Goal: Task Accomplishment & Management: Use online tool/utility

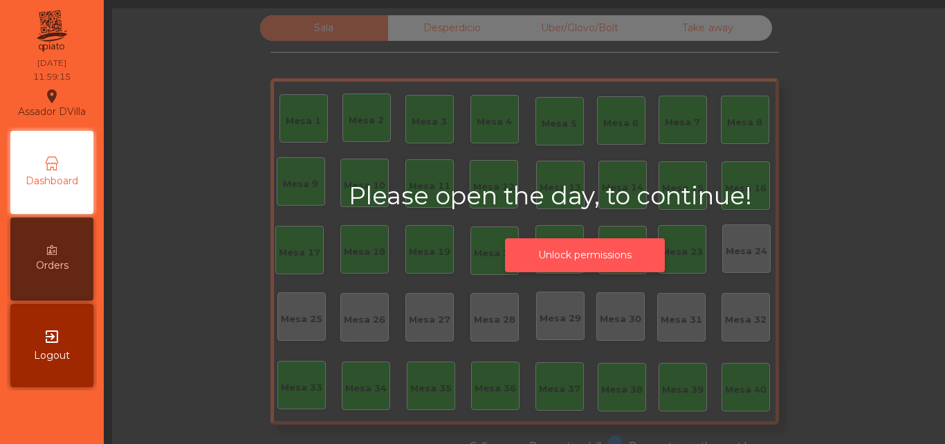
click at [545, 251] on button "Unlock permissions" at bounding box center [585, 255] width 160 height 34
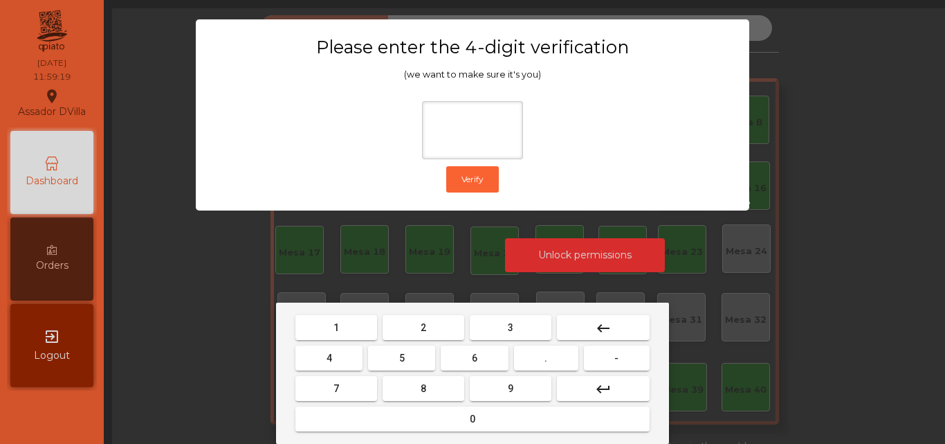
click at [435, 313] on mat-keyboard-key "2" at bounding box center [423, 327] width 87 height 30
click at [420, 325] on button "2" at bounding box center [424, 327] width 82 height 25
click at [327, 365] on button "4" at bounding box center [328, 357] width 67 height 25
click at [465, 360] on button "6" at bounding box center [474, 357] width 67 height 25
drag, startPoint x: 500, startPoint y: 391, endPoint x: 504, endPoint y: 337, distance: 54.1
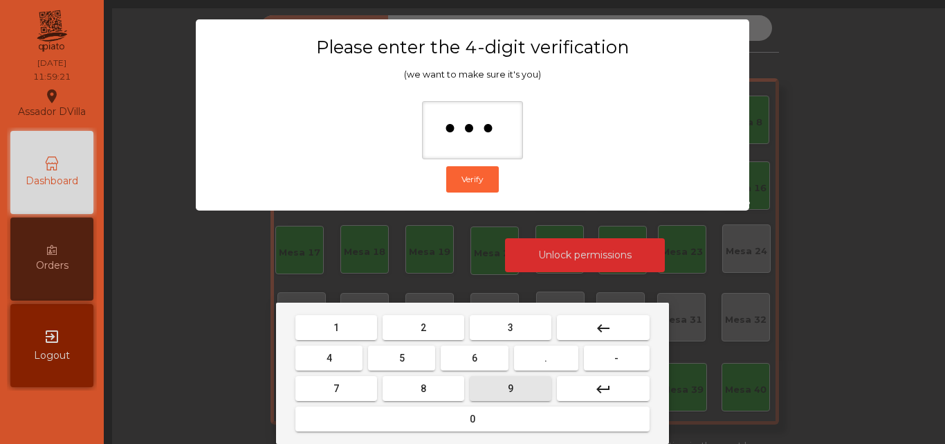
click at [501, 391] on button "9" at bounding box center [511, 388] width 82 height 25
type input "****"
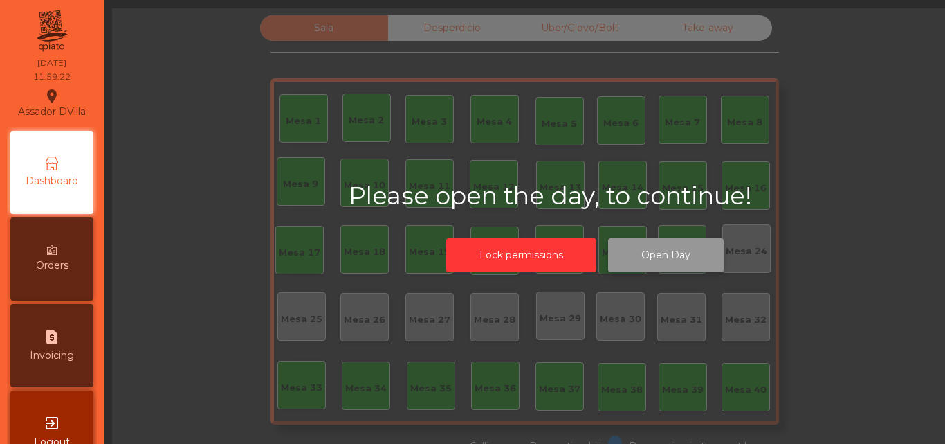
click at [665, 248] on button "Open Day" at bounding box center [666, 255] width 116 height 34
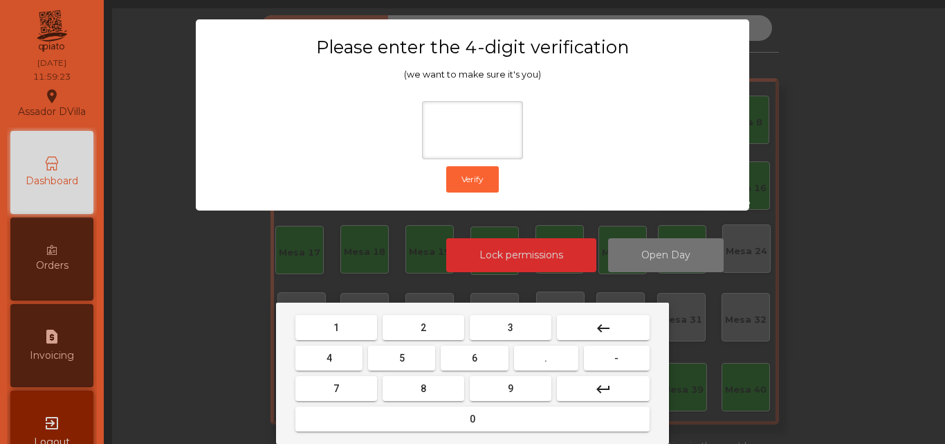
click at [398, 325] on button "2" at bounding box center [424, 327] width 82 height 25
click at [356, 358] on button "4" at bounding box center [328, 357] width 67 height 25
click at [504, 361] on button "6" at bounding box center [474, 357] width 67 height 25
click at [492, 397] on button "9" at bounding box center [511, 388] width 82 height 25
type input "****"
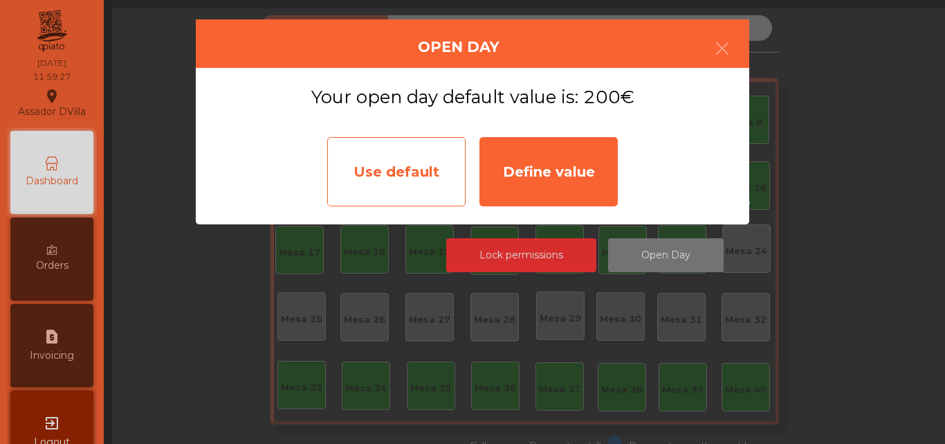
click at [422, 192] on div "Use default" at bounding box center [396, 171] width 138 height 69
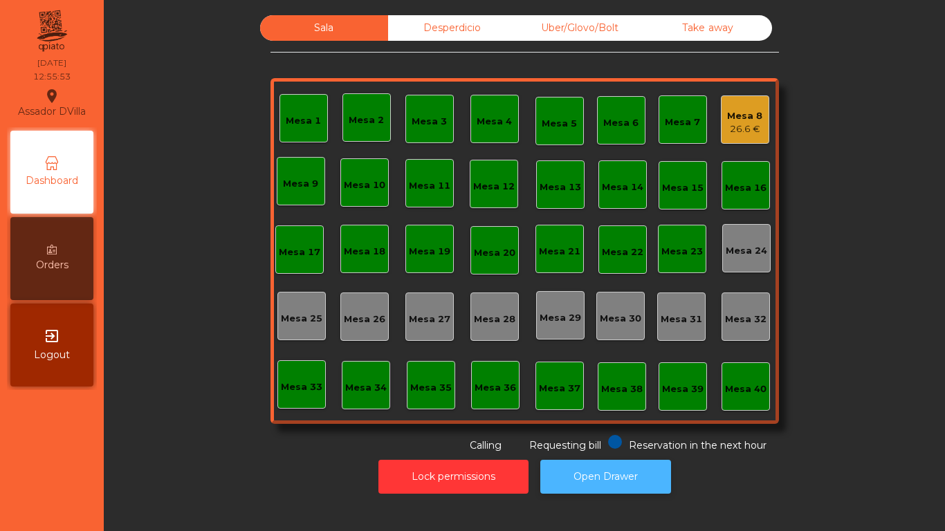
click at [605, 443] on button "Open Drawer" at bounding box center [605, 477] width 131 height 34
click at [740, 113] on div "Mesa 8" at bounding box center [744, 116] width 35 height 14
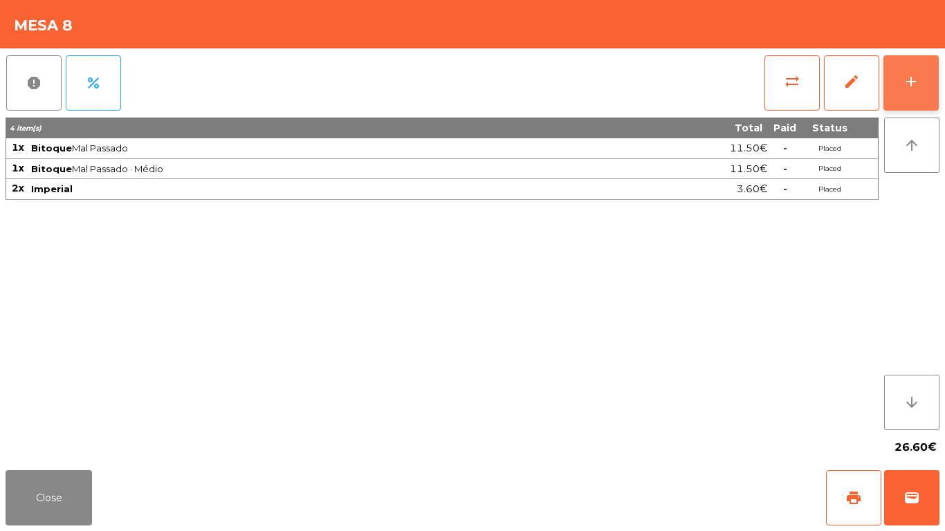
click at [922, 77] on button "add" at bounding box center [911, 82] width 55 height 55
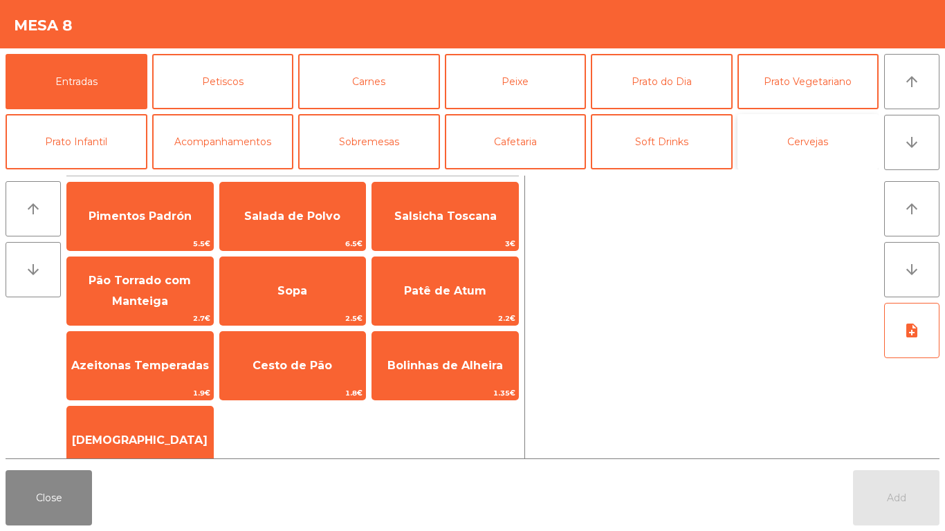
click at [815, 147] on button "Cervejas" at bounding box center [809, 141] width 142 height 55
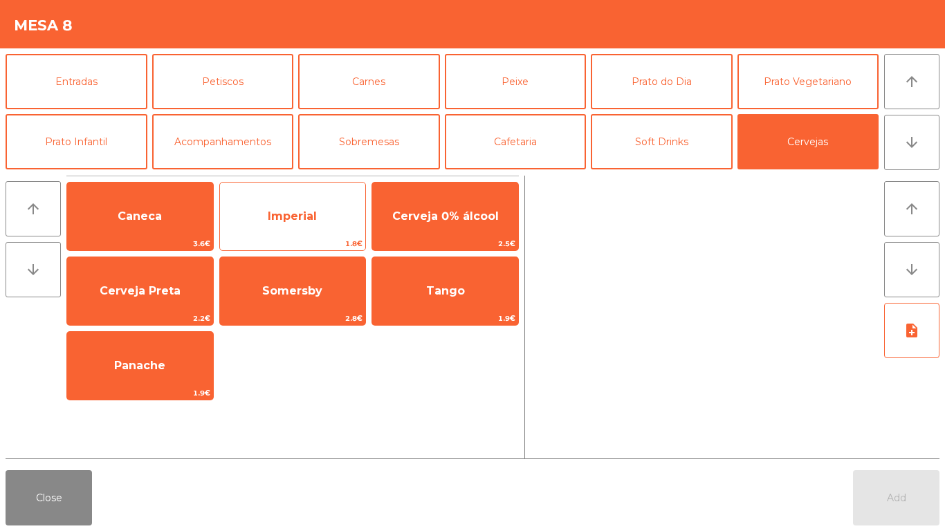
click at [273, 226] on span "Imperial" at bounding box center [293, 216] width 146 height 37
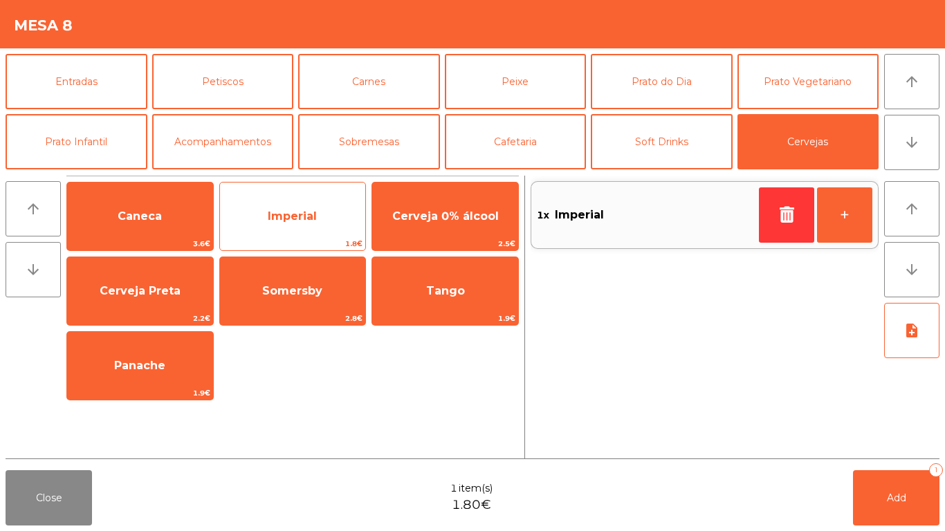
click at [281, 226] on span "Imperial" at bounding box center [293, 216] width 146 height 37
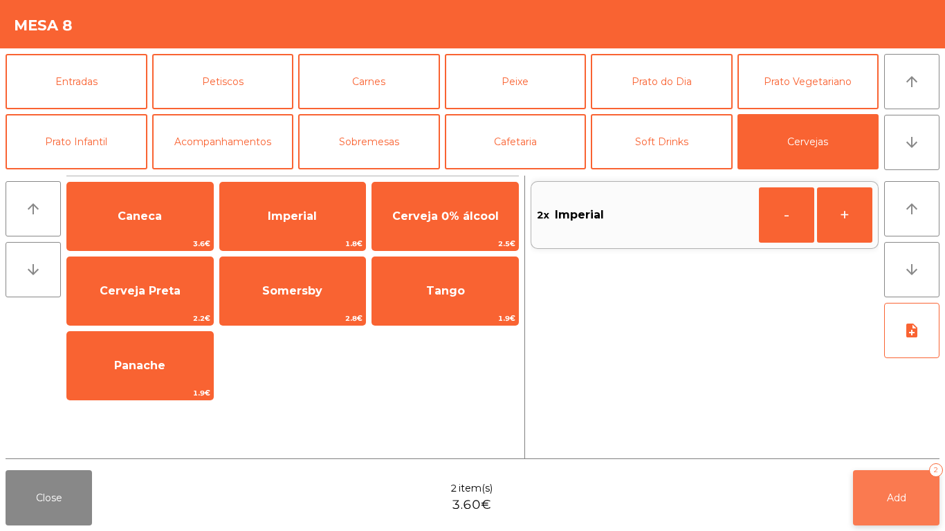
click at [875, 443] on button "Add 2" at bounding box center [896, 498] width 87 height 55
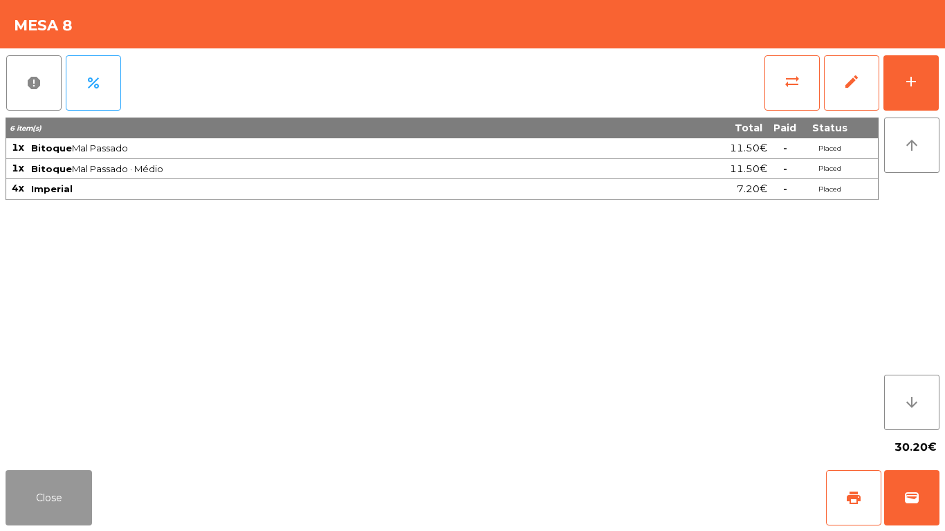
click at [22, 443] on button "Close" at bounding box center [49, 498] width 87 height 55
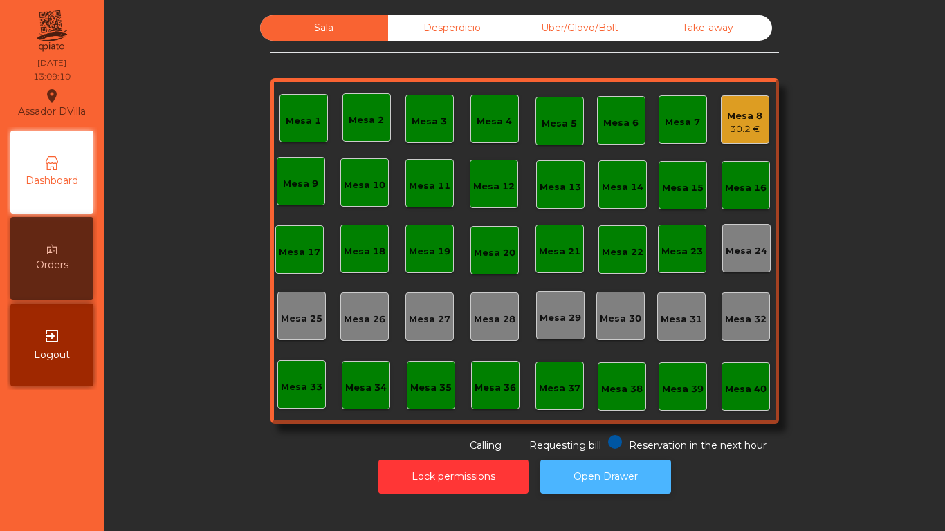
click at [588, 443] on button "Open Drawer" at bounding box center [605, 477] width 131 height 34
click at [559, 25] on div "Uber/Glovo/Bolt" at bounding box center [580, 28] width 128 height 26
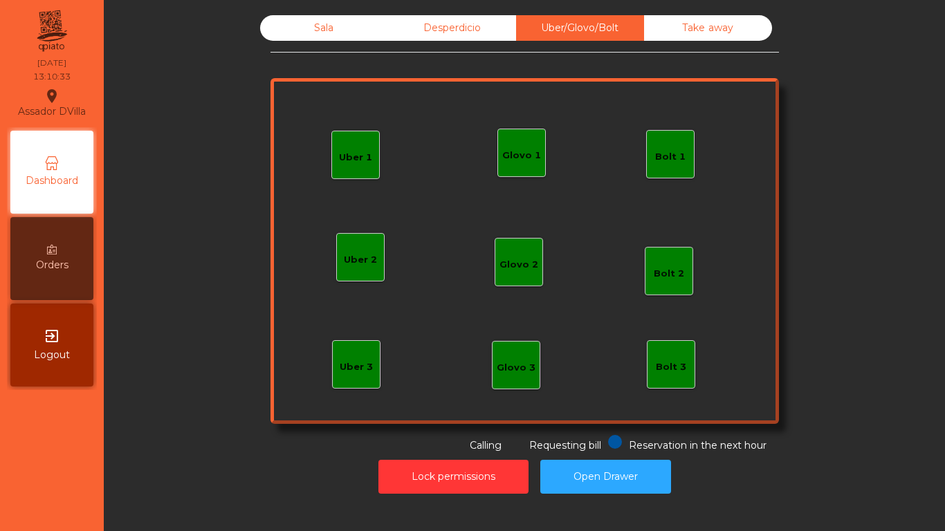
click at [418, 30] on div "Desperdicio" at bounding box center [452, 28] width 128 height 26
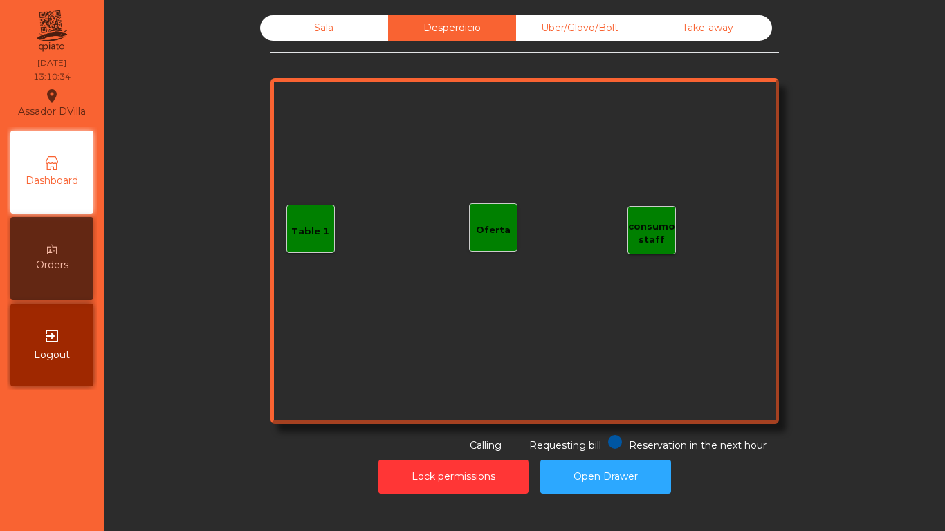
click at [343, 27] on div "Sala" at bounding box center [324, 28] width 128 height 26
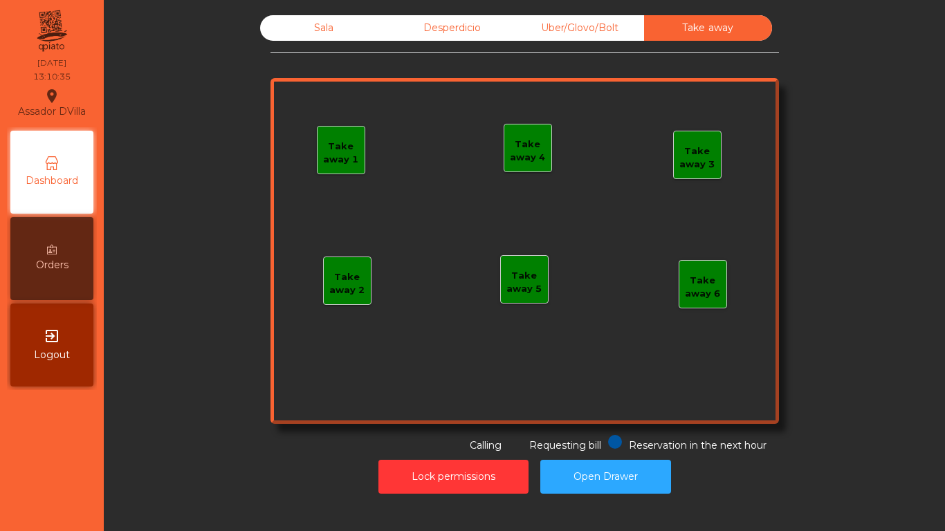
click at [545, 23] on div "Uber/Glovo/Bolt" at bounding box center [580, 28] width 128 height 26
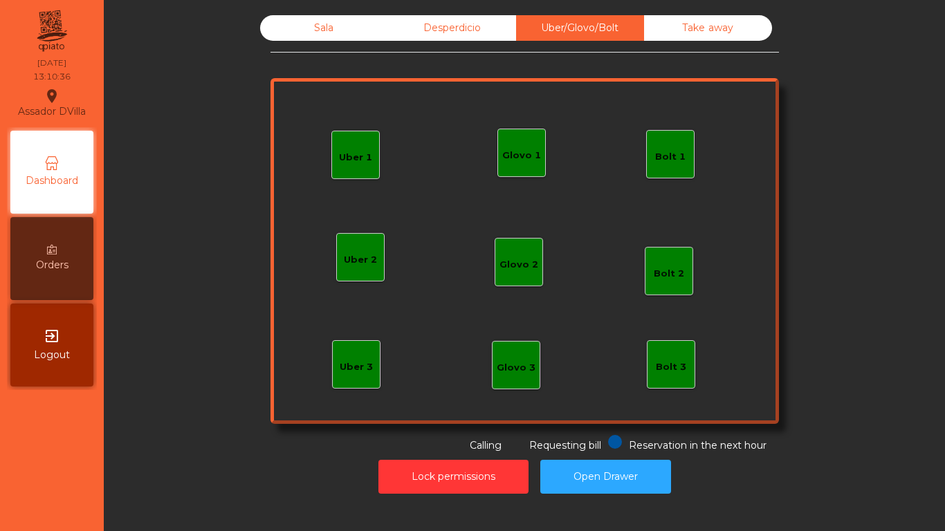
click at [446, 28] on div "Desperdicio" at bounding box center [452, 28] width 128 height 26
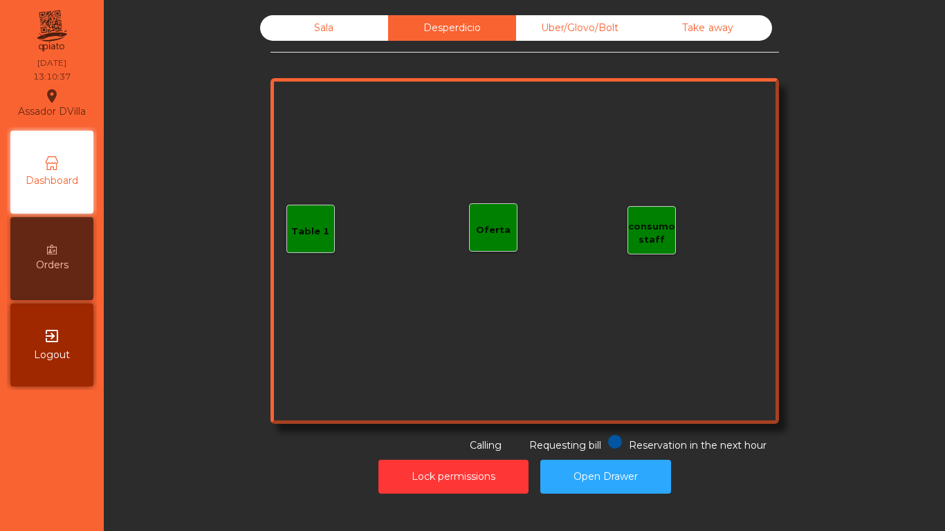
click at [298, 18] on div "Sala" at bounding box center [324, 28] width 128 height 26
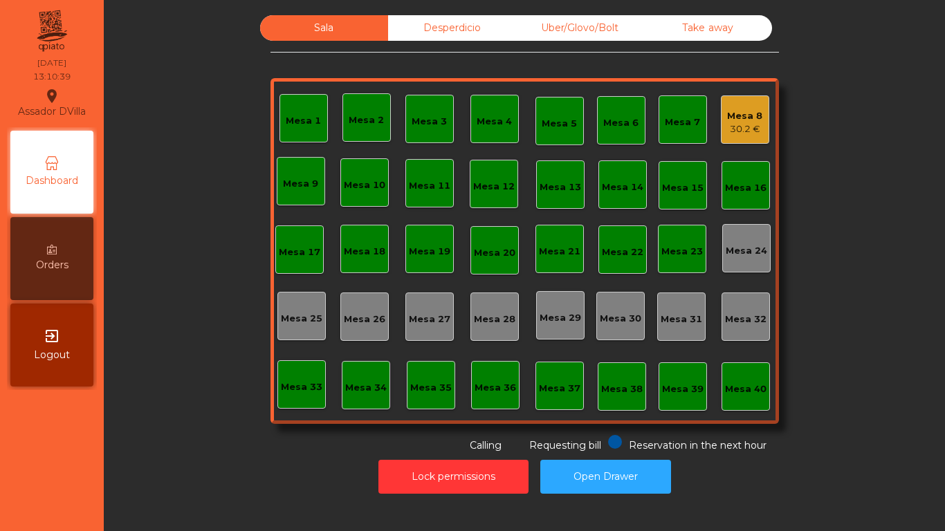
click at [743, 127] on div "30.2 €" at bounding box center [744, 129] width 35 height 14
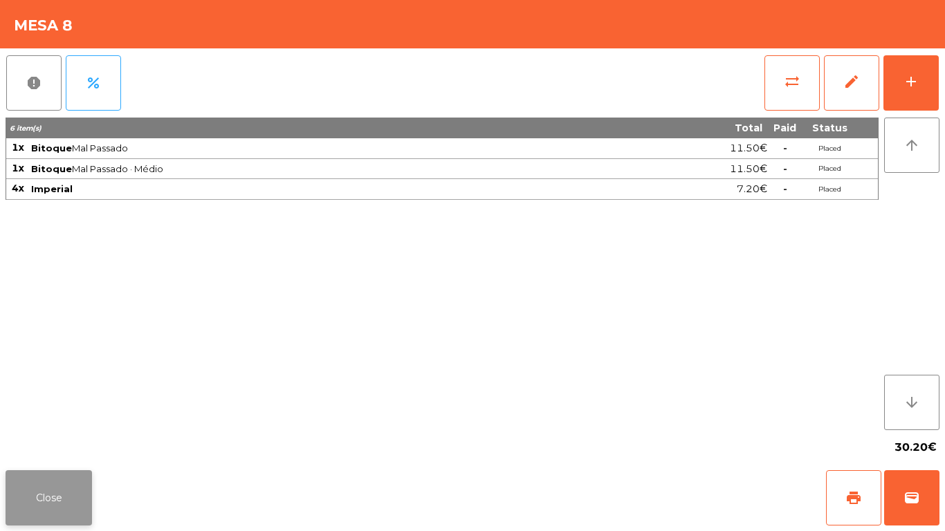
click at [39, 443] on button "Close" at bounding box center [49, 498] width 87 height 55
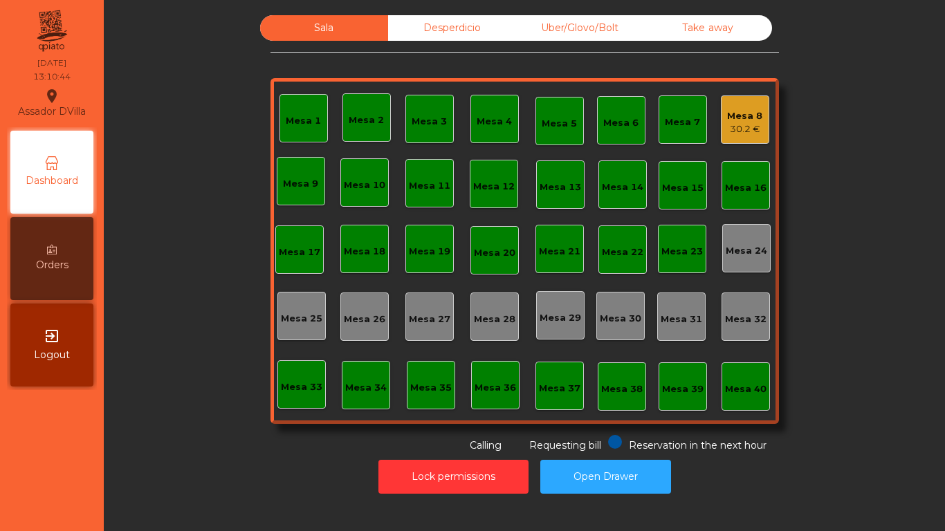
click at [757, 120] on div "Mesa 8 30.2 €" at bounding box center [745, 120] width 48 height 48
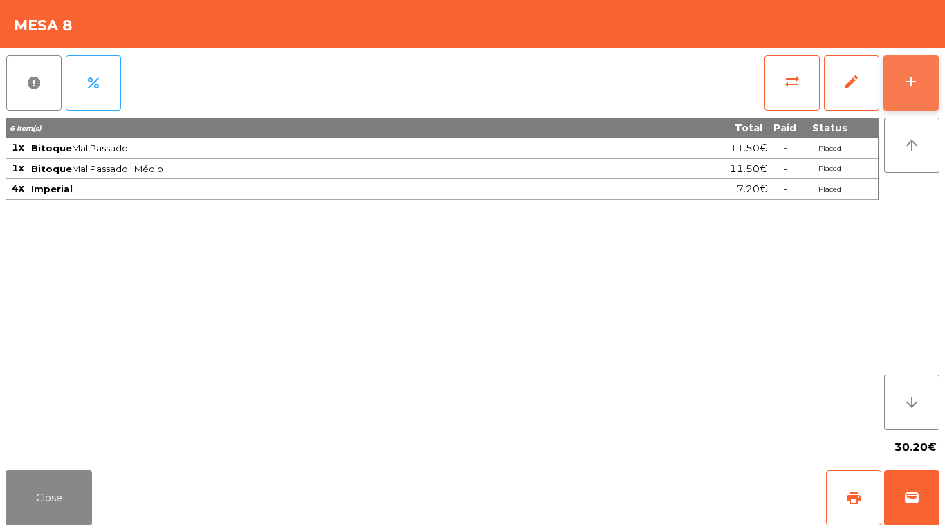
click at [891, 80] on button "add" at bounding box center [911, 82] width 55 height 55
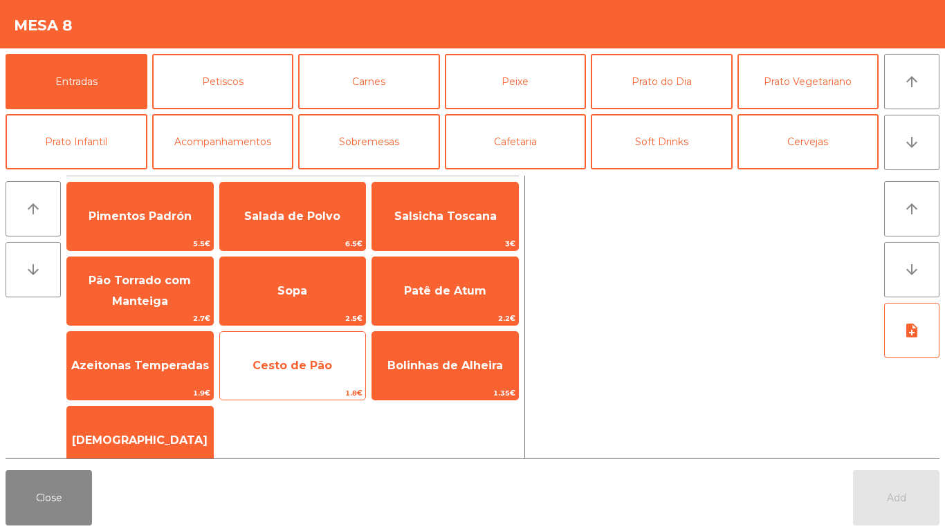
click at [278, 388] on span "1.8€" at bounding box center [293, 393] width 146 height 13
click at [284, 363] on span "Cesto de Pão" at bounding box center [293, 365] width 80 height 13
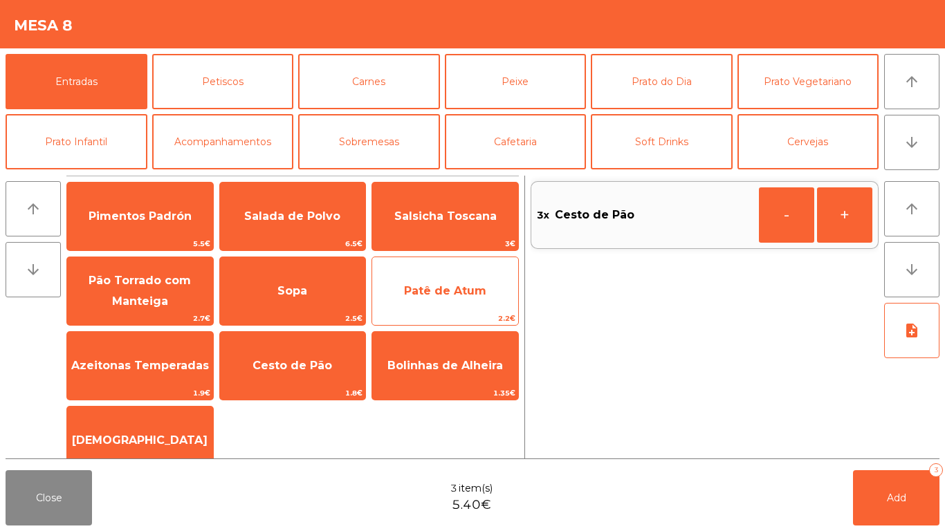
click at [455, 300] on span "Patê de Atum" at bounding box center [445, 291] width 146 height 37
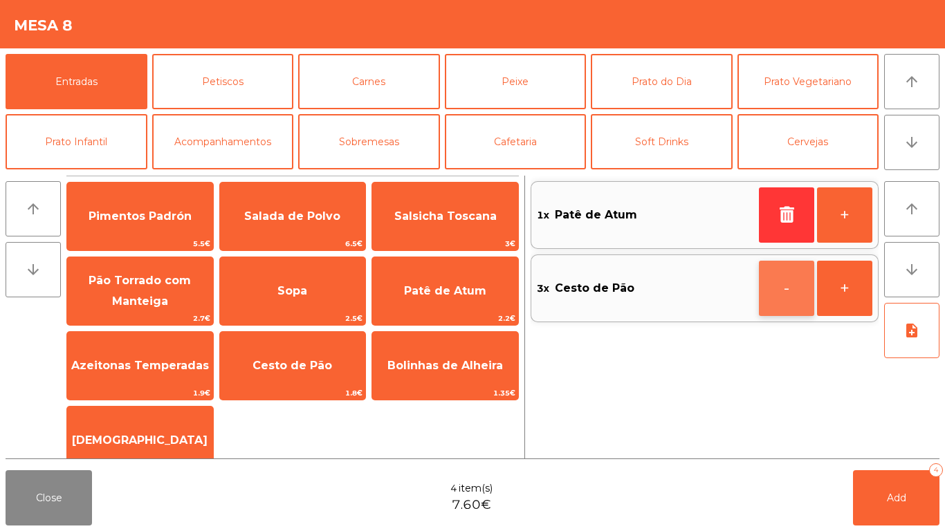
click at [772, 284] on button "-" at bounding box center [786, 288] width 55 height 55
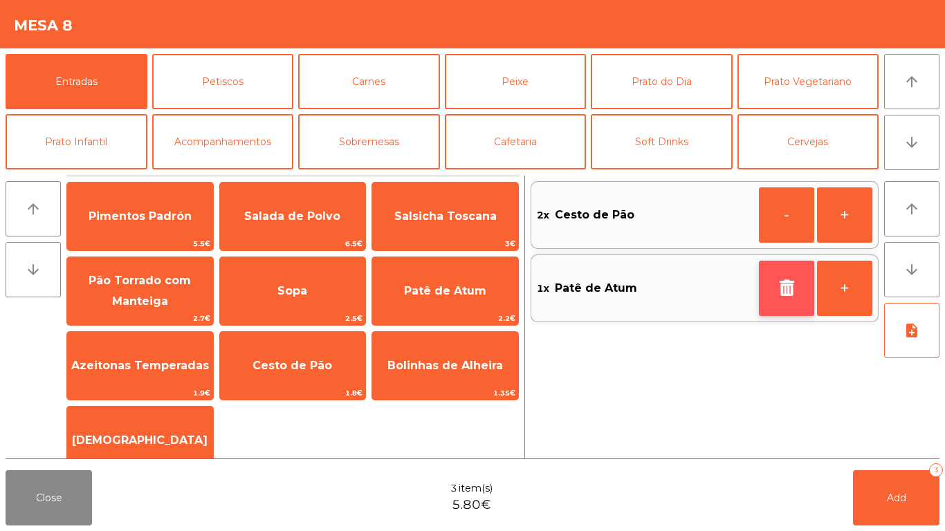
click at [776, 286] on button "button" at bounding box center [786, 288] width 55 height 55
click at [770, 291] on div "2x Cesto de Pão - + 1x Patê de Atum +" at bounding box center [705, 317] width 348 height 283
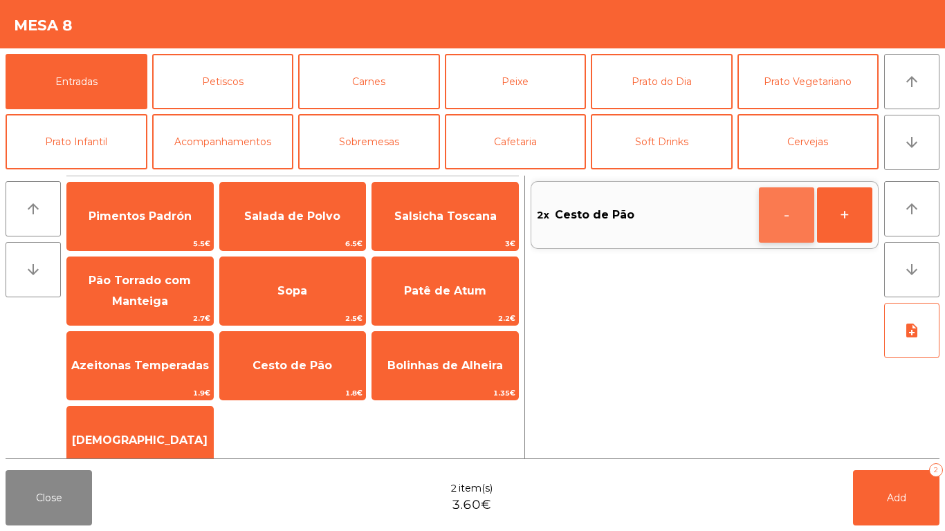
click at [779, 212] on button "-" at bounding box center [786, 215] width 55 height 55
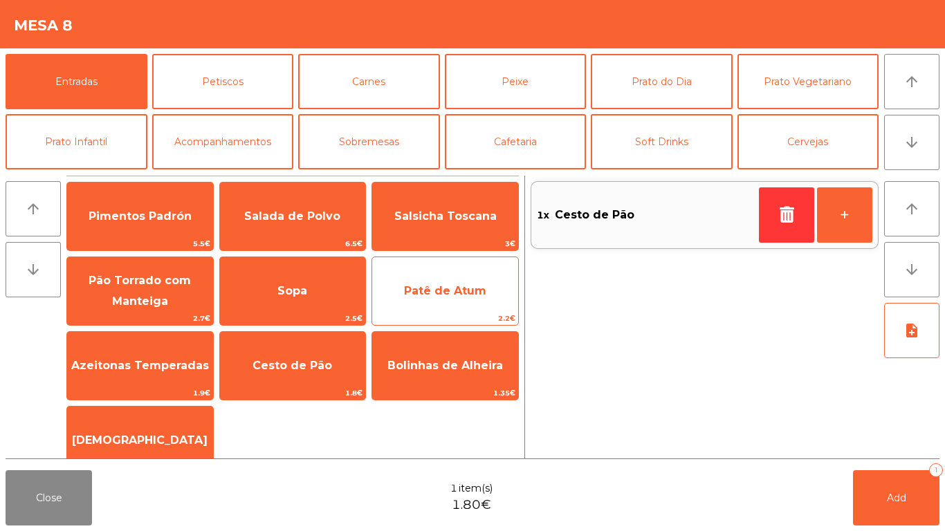
click at [451, 300] on span "Patê de Atum" at bounding box center [445, 291] width 146 height 37
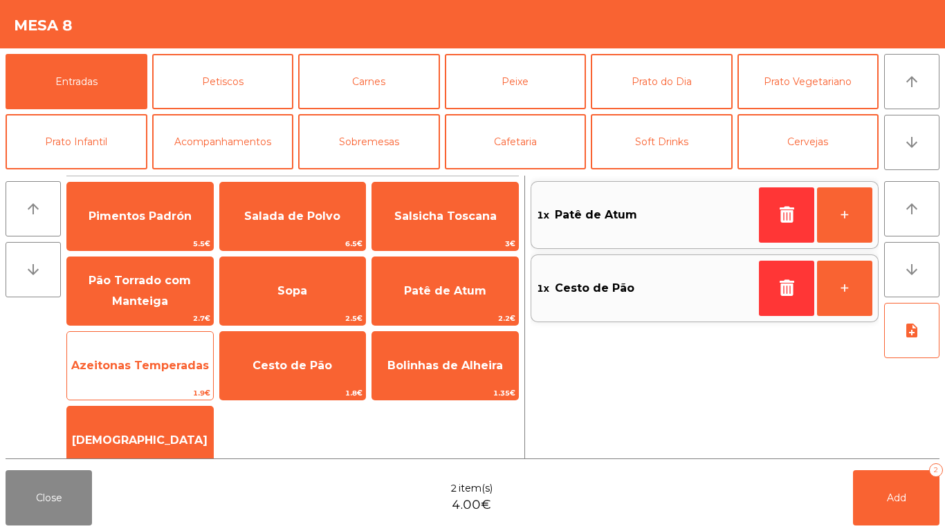
click at [148, 357] on span "Azeitonas Temperadas" at bounding box center [140, 365] width 146 height 37
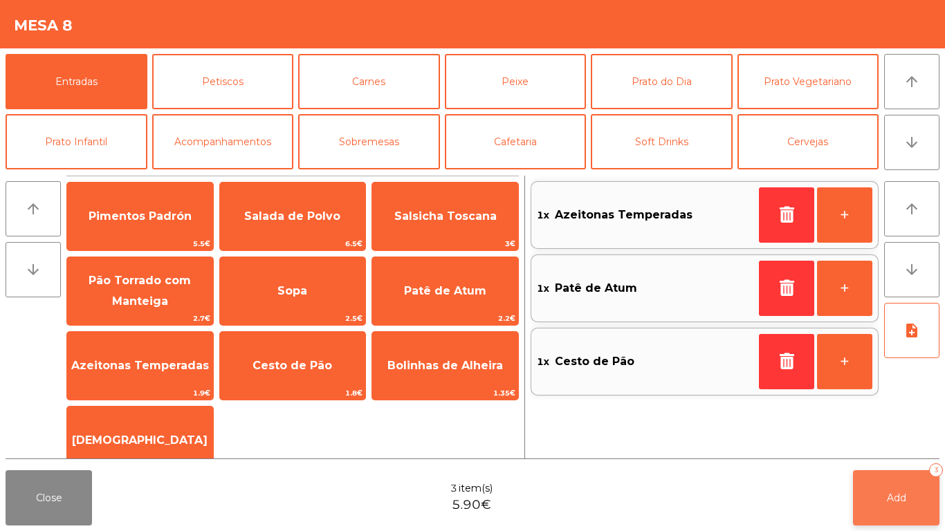
click at [914, 443] on button "Add 3" at bounding box center [896, 498] width 87 height 55
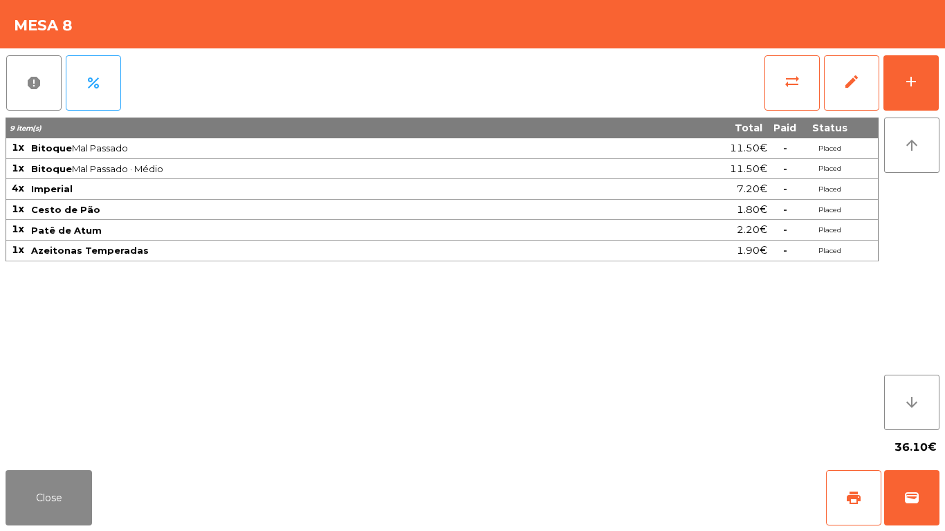
click at [134, 290] on div "9 item(s) Total Paid Status 1x Bitoque Mal Passado 11.50€ - Placed 1x Bitoque M…" at bounding box center [442, 274] width 873 height 313
click at [57, 443] on button "Close" at bounding box center [49, 498] width 87 height 55
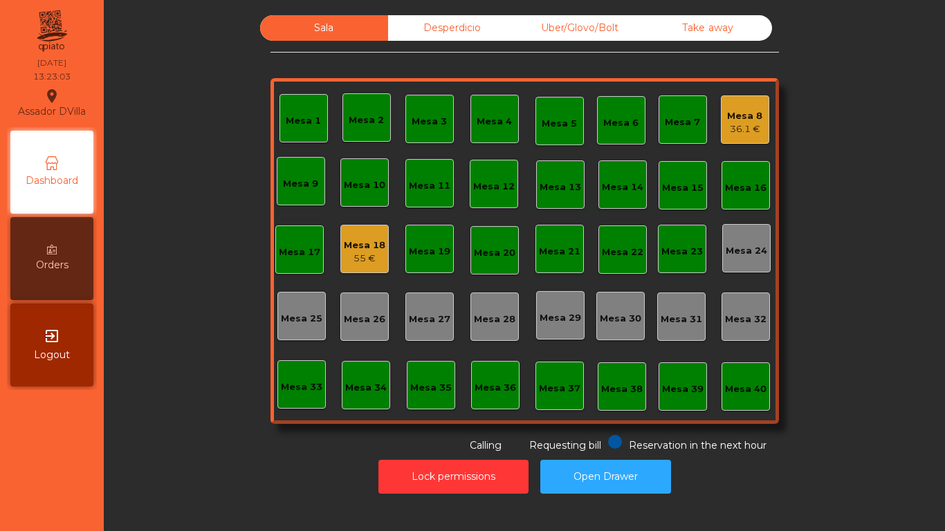
click at [737, 115] on div "Mesa 8" at bounding box center [744, 116] width 35 height 14
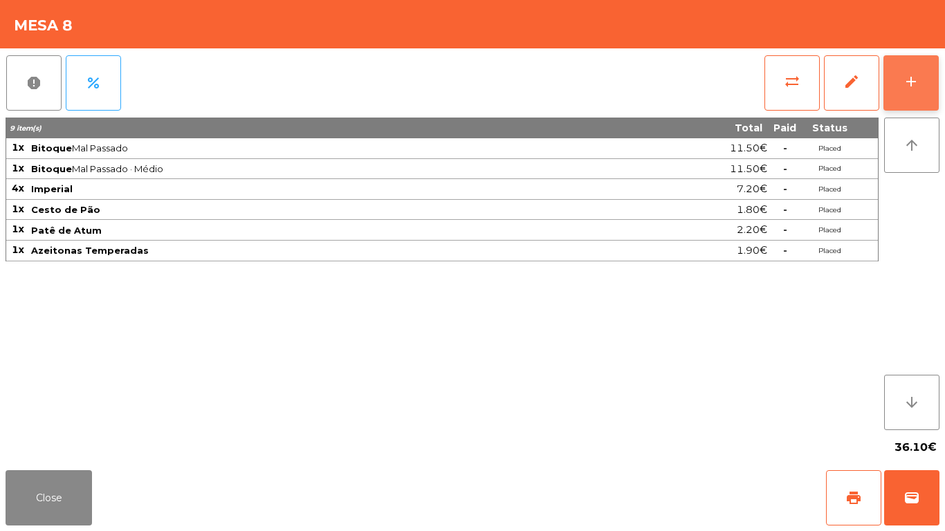
click at [902, 75] on button "add" at bounding box center [911, 82] width 55 height 55
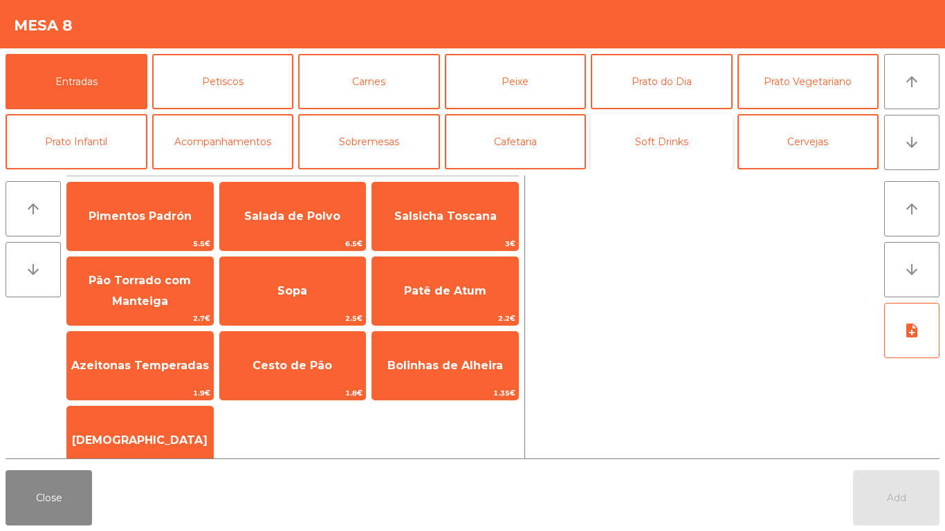
click at [594, 147] on button "Soft Drinks" at bounding box center [662, 141] width 142 height 55
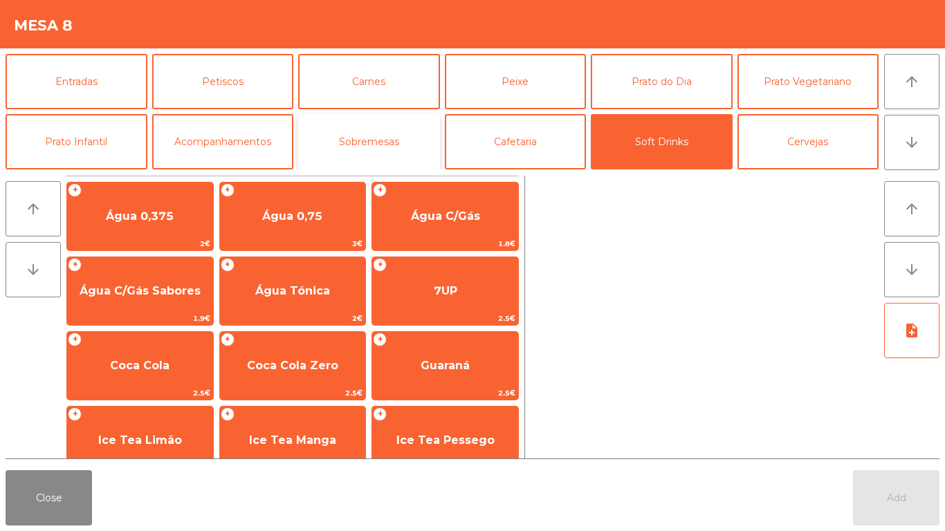
click at [400, 145] on button "Sobremesas" at bounding box center [369, 141] width 142 height 55
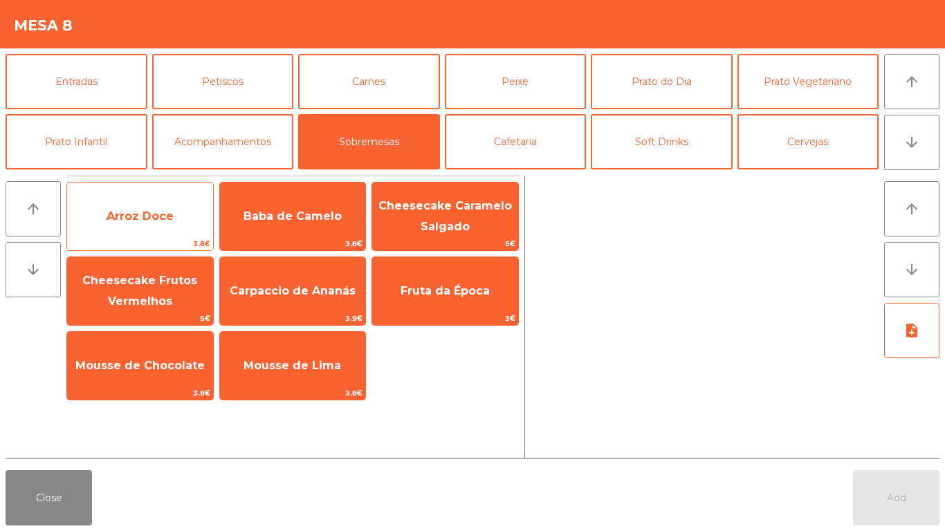
click at [175, 249] on span "3.8€" at bounding box center [140, 243] width 146 height 13
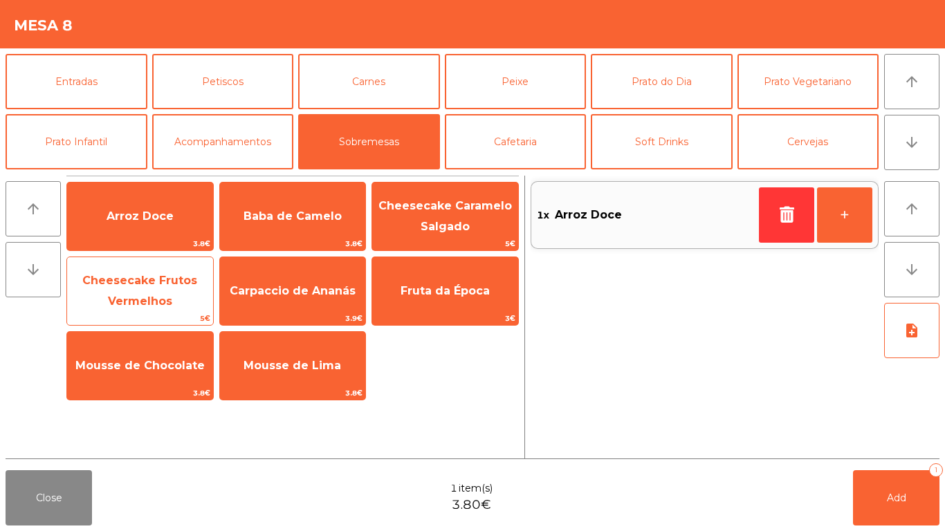
click at [185, 298] on span "Cheesecake Frutos Vermelhos" at bounding box center [140, 291] width 146 height 59
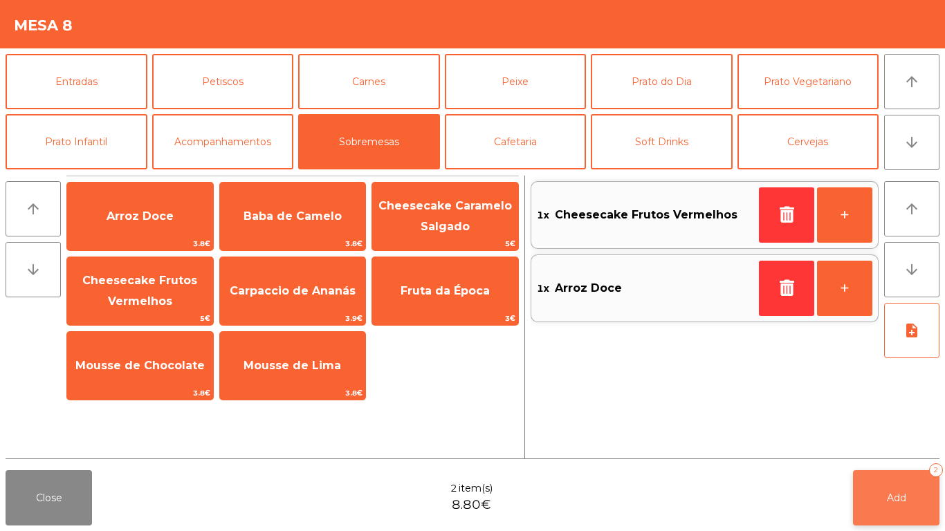
click at [904, 443] on button "Add 2" at bounding box center [896, 498] width 87 height 55
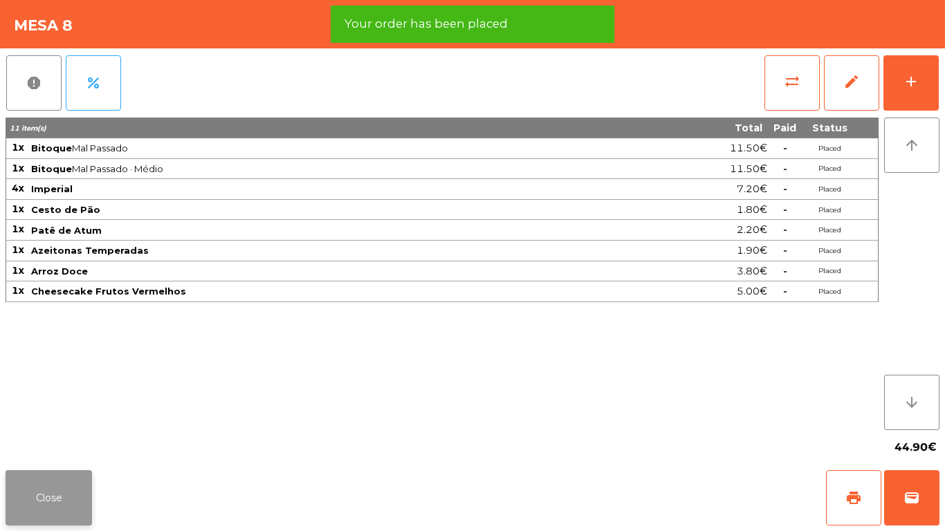
click at [73, 443] on button "Close" at bounding box center [49, 498] width 87 height 55
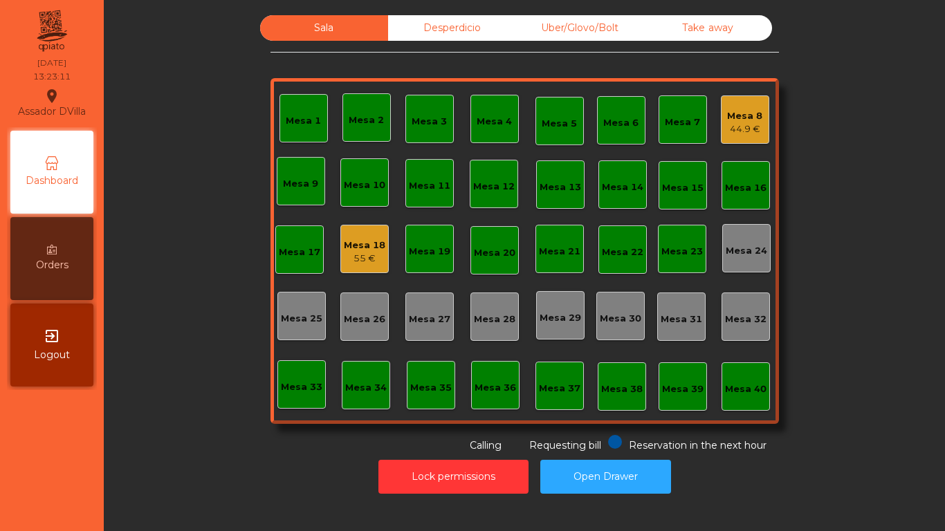
click at [356, 262] on div "55 €" at bounding box center [365, 259] width 42 height 14
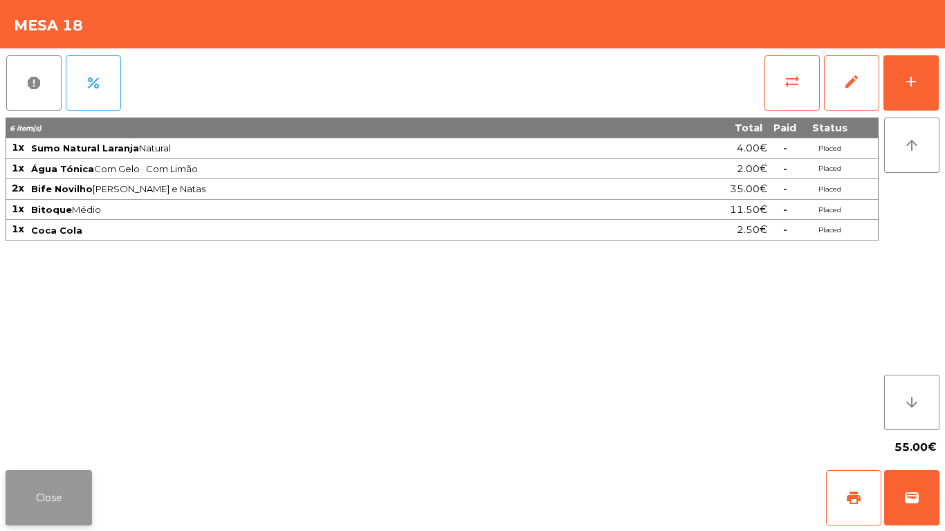
click at [60, 443] on button "Close" at bounding box center [49, 498] width 87 height 55
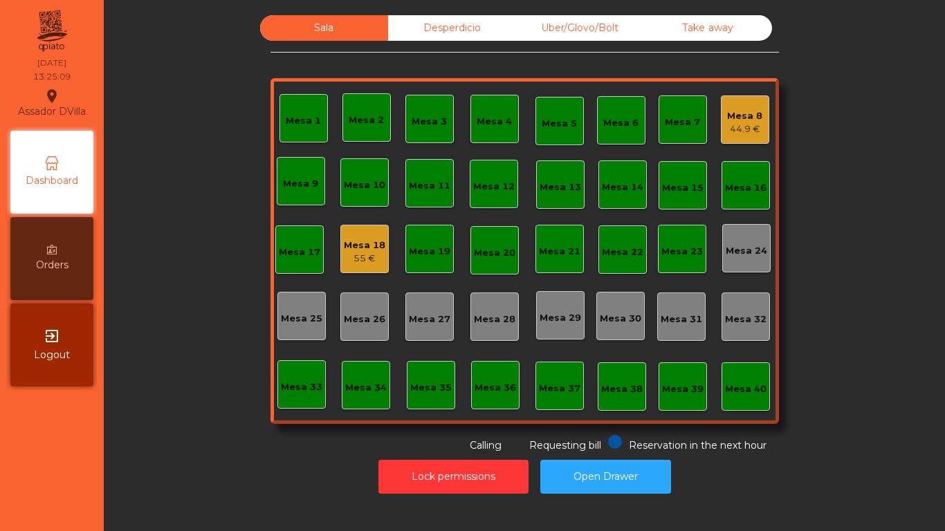
click at [347, 262] on div "55 €" at bounding box center [365, 259] width 42 height 14
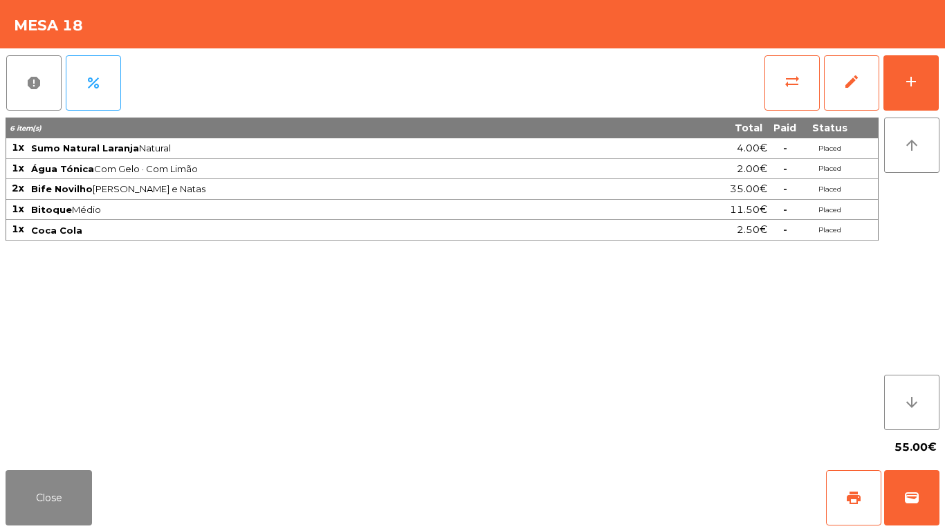
click at [44, 443] on div "55.00€" at bounding box center [473, 447] width 934 height 35
click at [57, 443] on button "Close" at bounding box center [49, 498] width 87 height 55
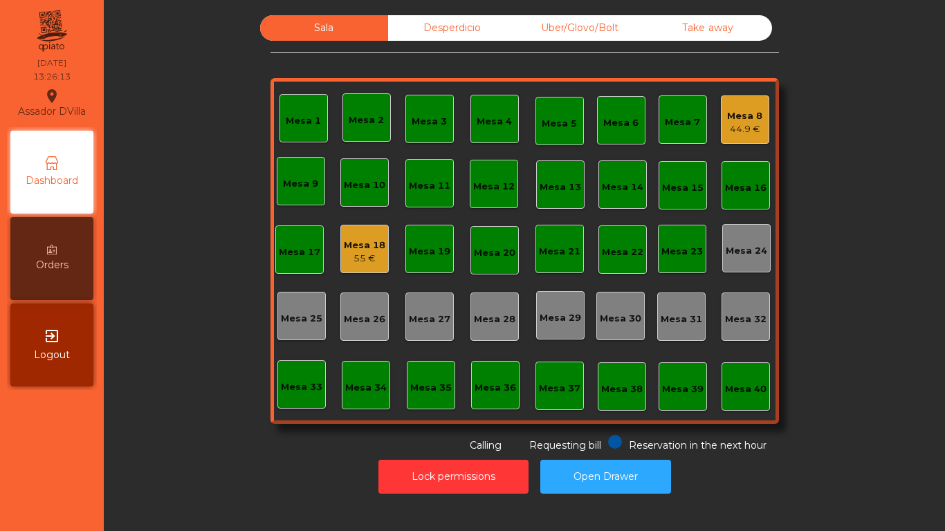
click at [729, 128] on div "44.9 €" at bounding box center [744, 129] width 35 height 14
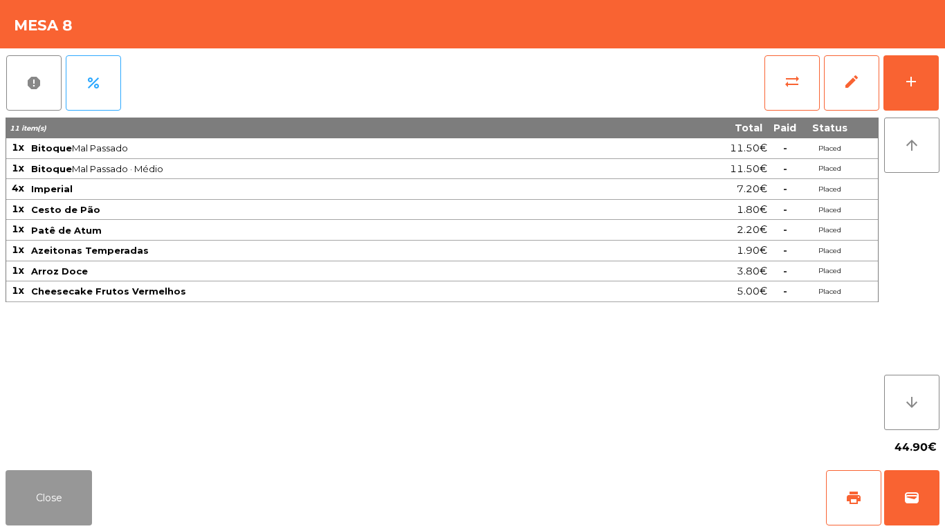
drag, startPoint x: 51, startPoint y: 488, endPoint x: 235, endPoint y: 192, distance: 348.7
click at [53, 443] on button "Close" at bounding box center [49, 498] width 87 height 55
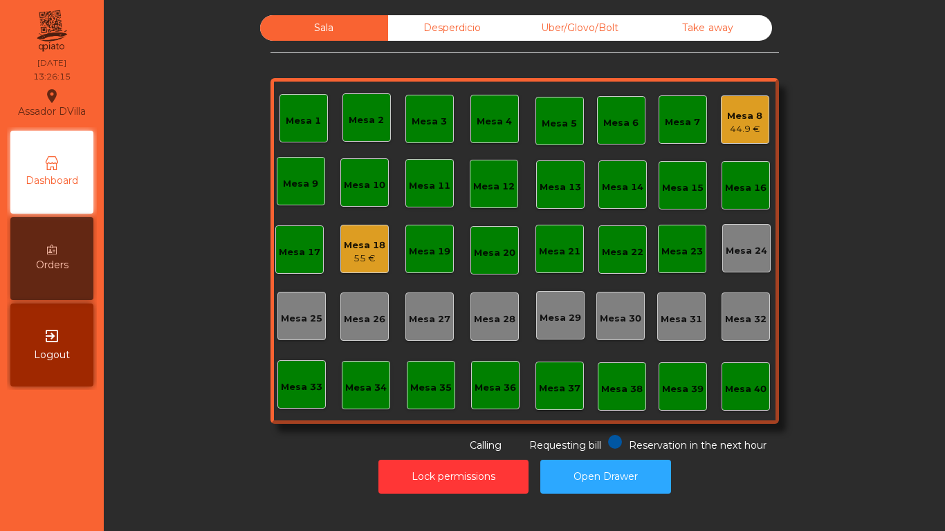
click at [371, 259] on div "55 €" at bounding box center [365, 259] width 42 height 14
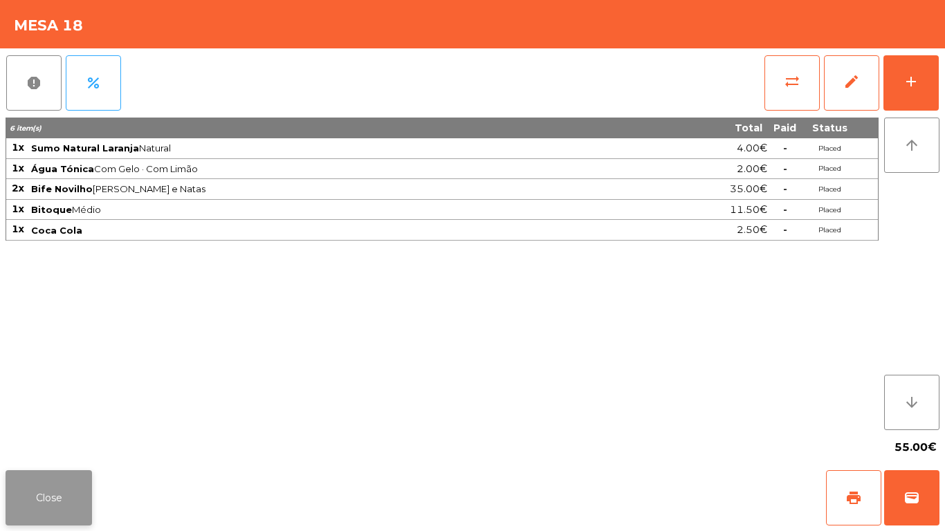
click at [43, 443] on button "Close" at bounding box center [49, 498] width 87 height 55
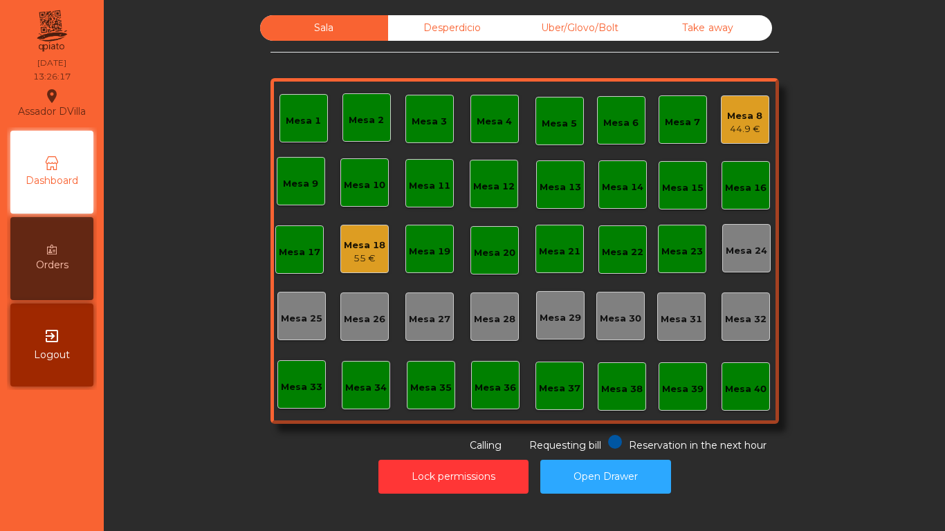
click at [446, 37] on div "Desperdicio" at bounding box center [452, 28] width 128 height 26
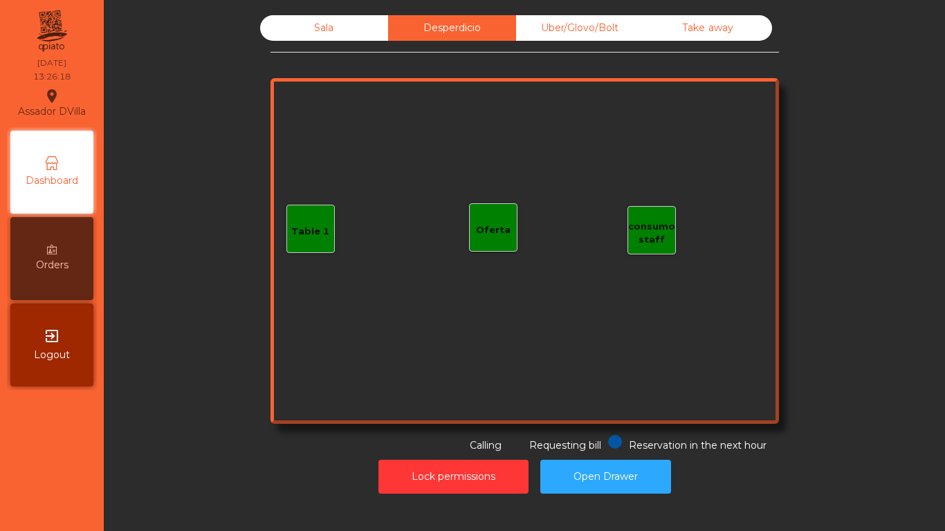
click at [575, 24] on div "Uber/Glovo/Bolt" at bounding box center [580, 28] width 128 height 26
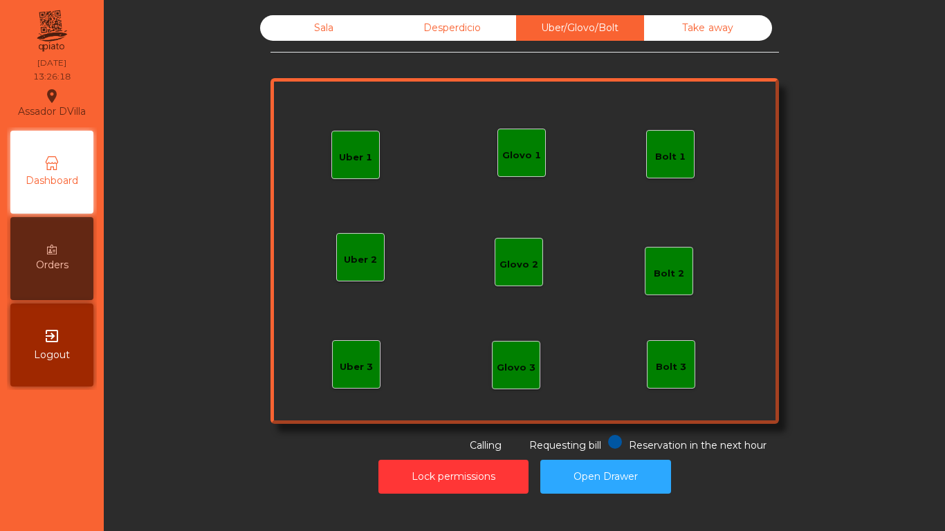
drag, startPoint x: 710, startPoint y: 22, endPoint x: 254, endPoint y: 53, distance: 457.1
click at [695, 22] on div "Take away" at bounding box center [708, 28] width 128 height 26
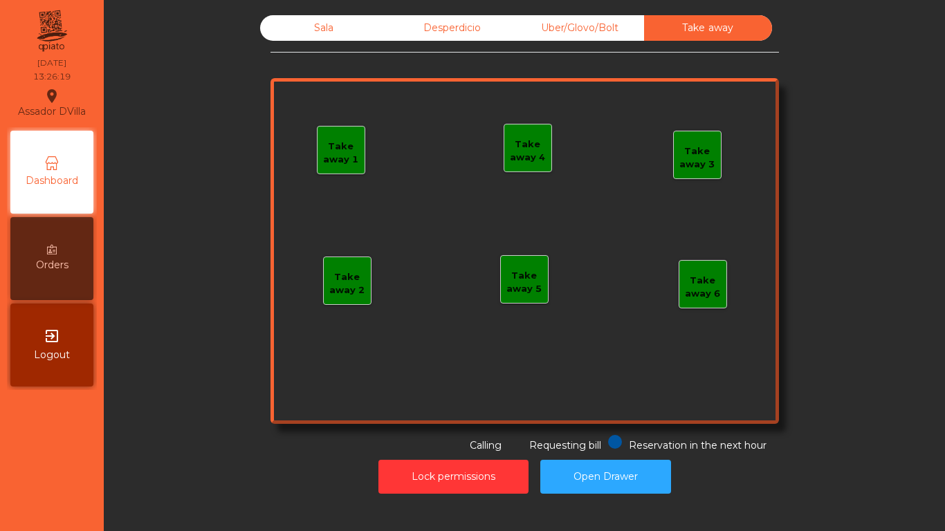
click at [293, 33] on div "Sala" at bounding box center [324, 28] width 128 height 26
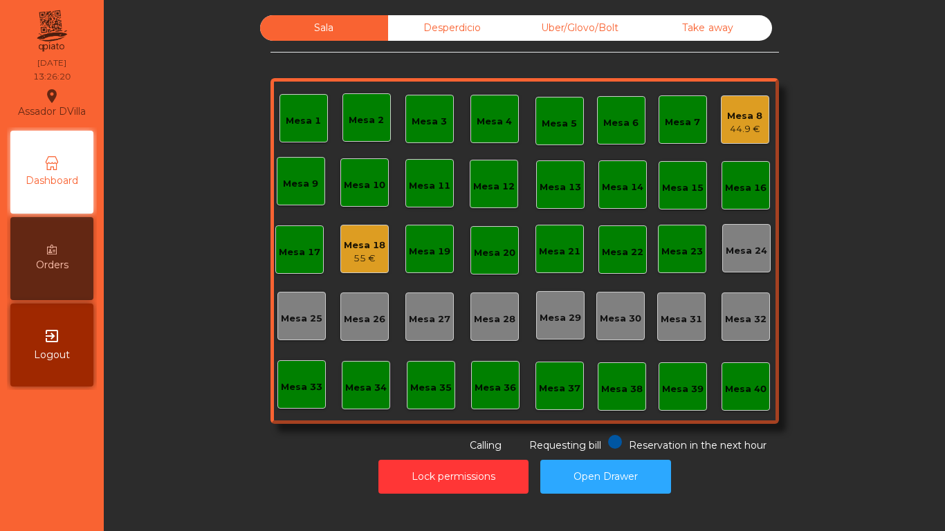
click at [363, 246] on div "Mesa 18" at bounding box center [365, 246] width 42 height 14
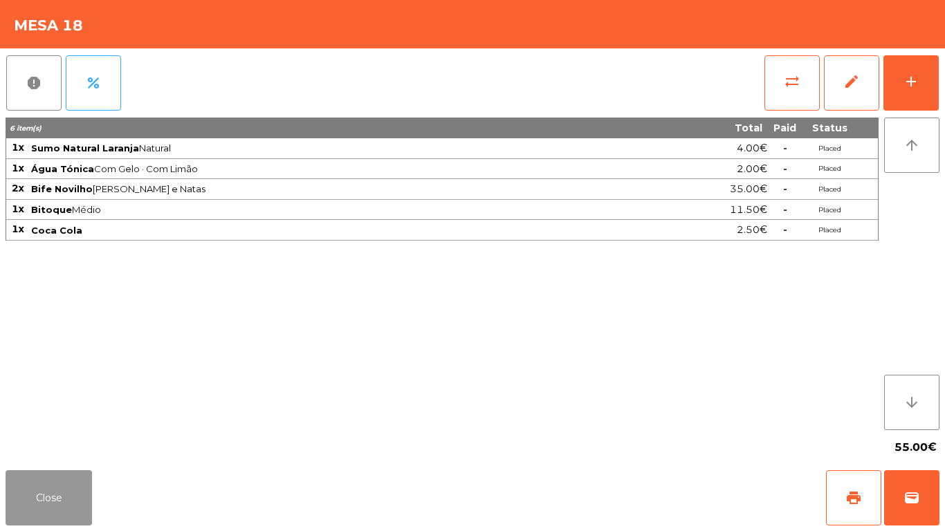
drag, startPoint x: 46, startPoint y: 503, endPoint x: 307, endPoint y: 247, distance: 366.0
click at [46, 443] on button "Close" at bounding box center [49, 498] width 87 height 55
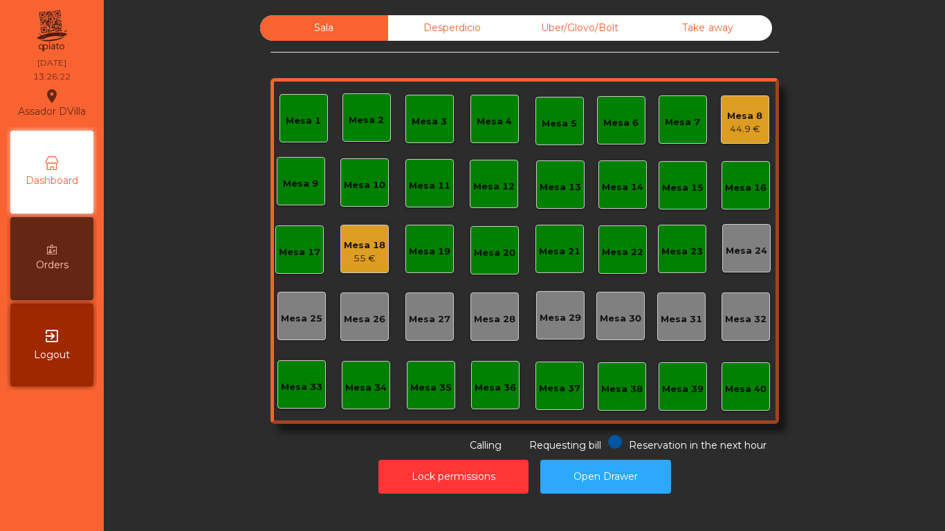
click at [751, 104] on div "Mesa 8 44.9 €" at bounding box center [744, 120] width 35 height 33
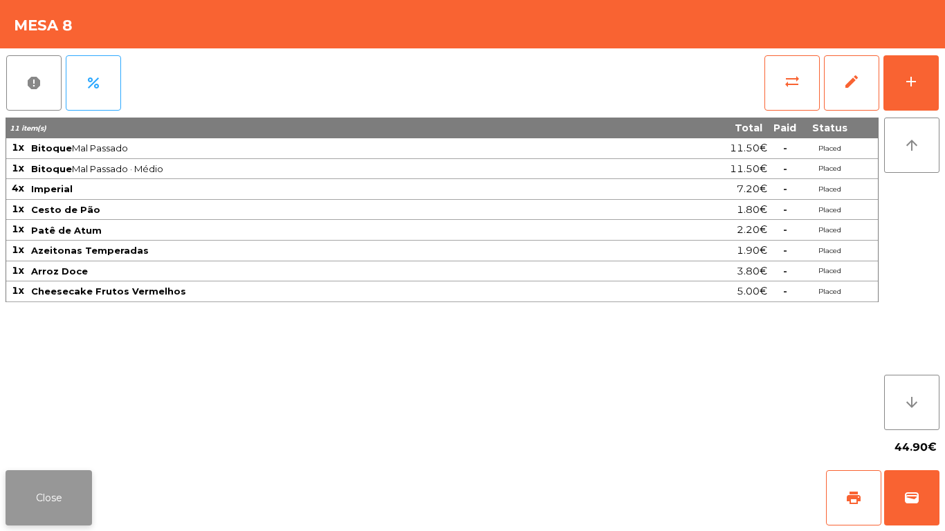
click at [51, 443] on button "Close" at bounding box center [49, 498] width 87 height 55
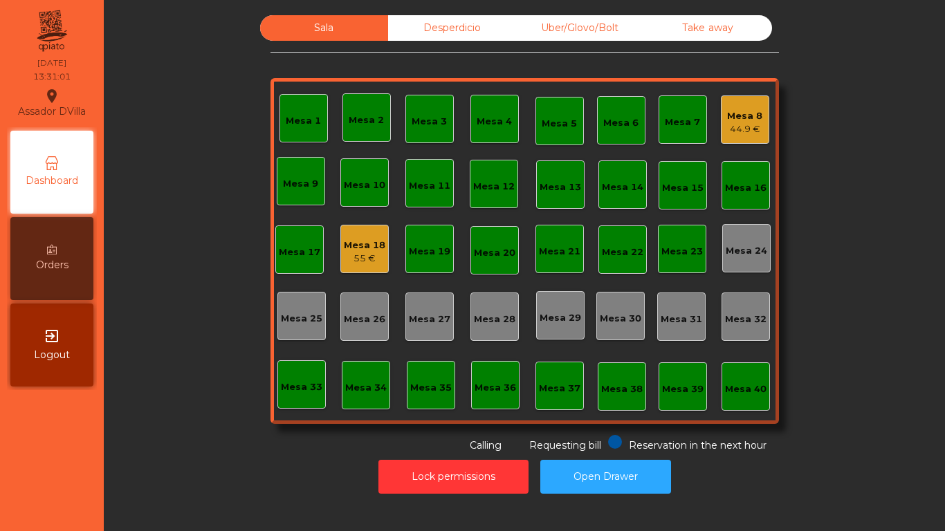
click at [736, 114] on div "Mesa 8" at bounding box center [744, 116] width 35 height 14
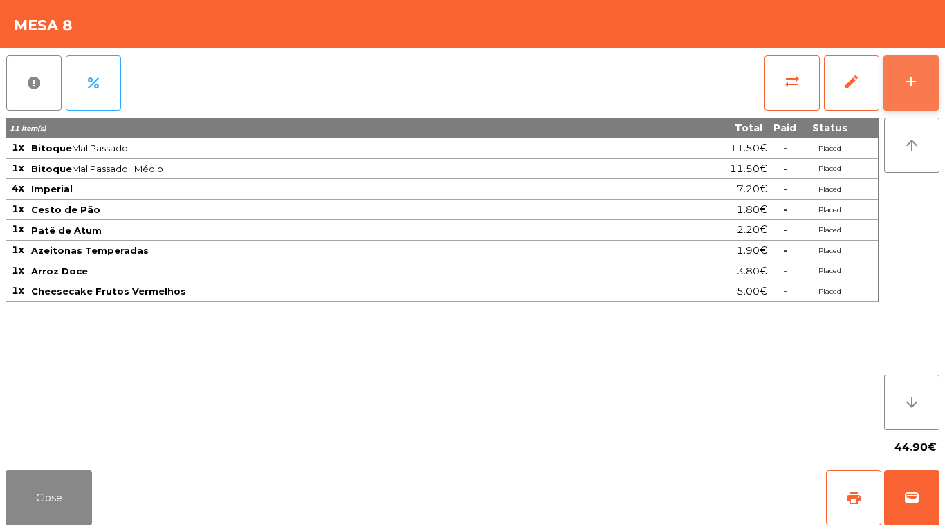
click at [932, 80] on button "add" at bounding box center [911, 82] width 55 height 55
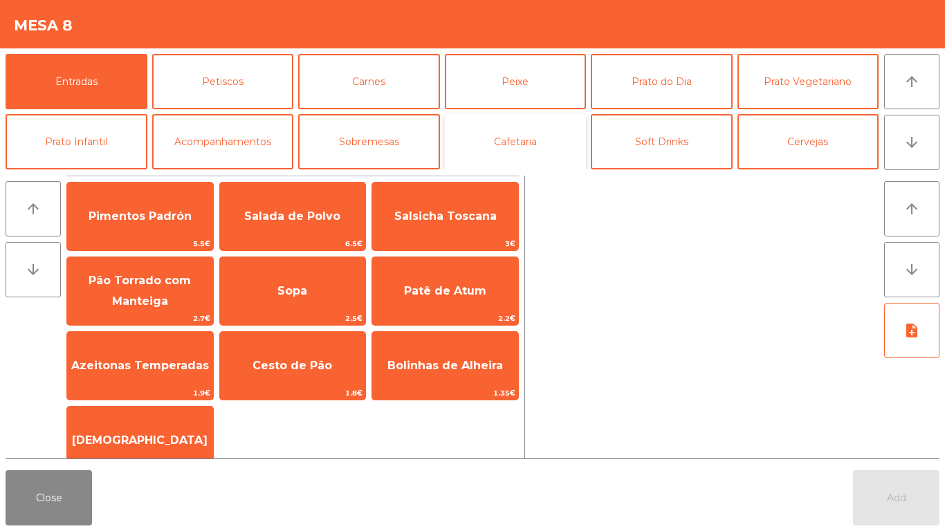
click at [515, 137] on button "Cafetaria" at bounding box center [516, 141] width 142 height 55
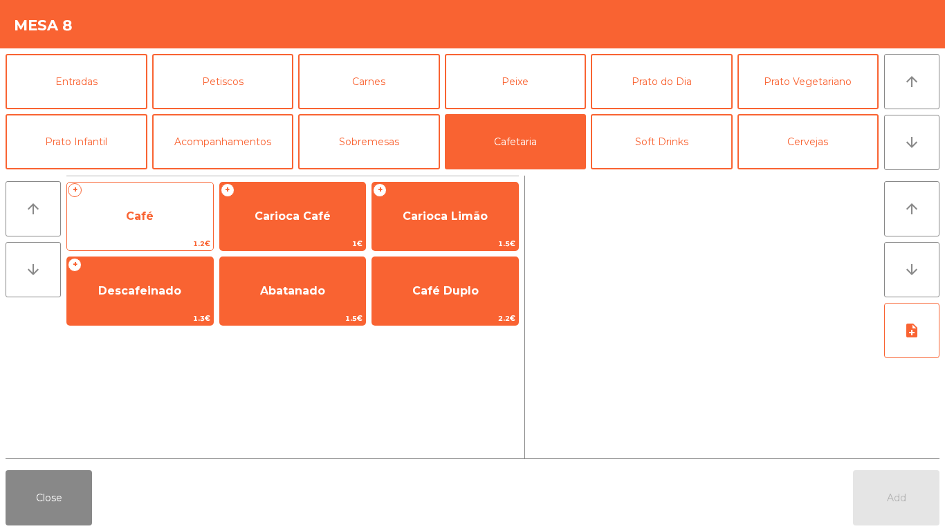
click at [142, 210] on span "Café" at bounding box center [140, 216] width 28 height 13
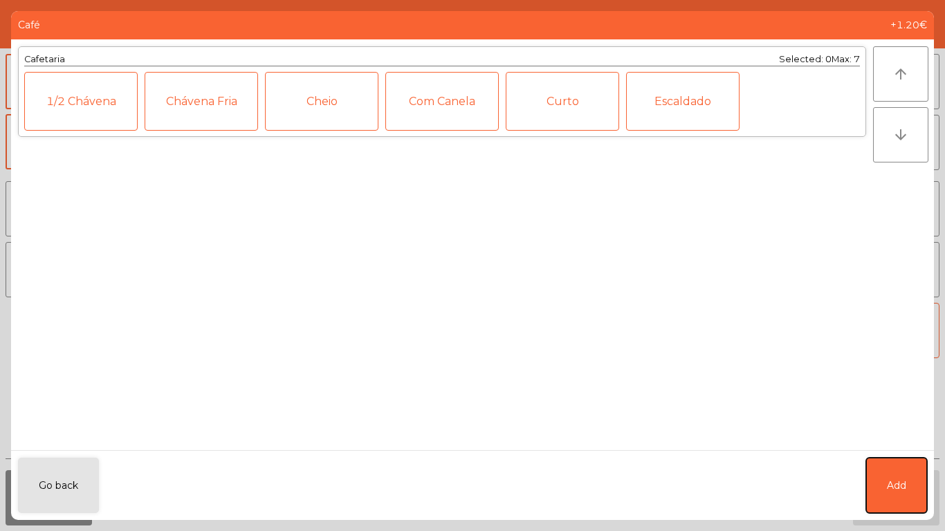
click at [902, 443] on span "Add" at bounding box center [896, 486] width 19 height 15
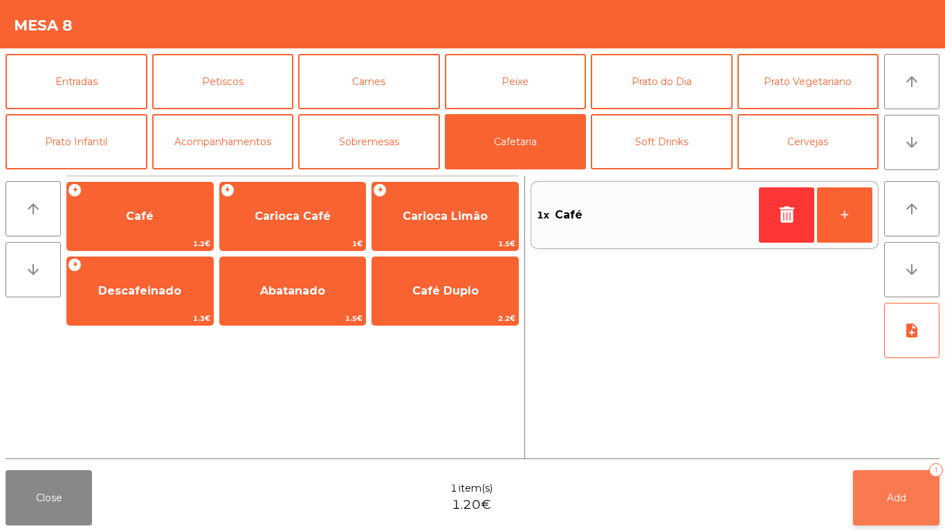
click at [899, 443] on button "Add 1" at bounding box center [896, 498] width 87 height 55
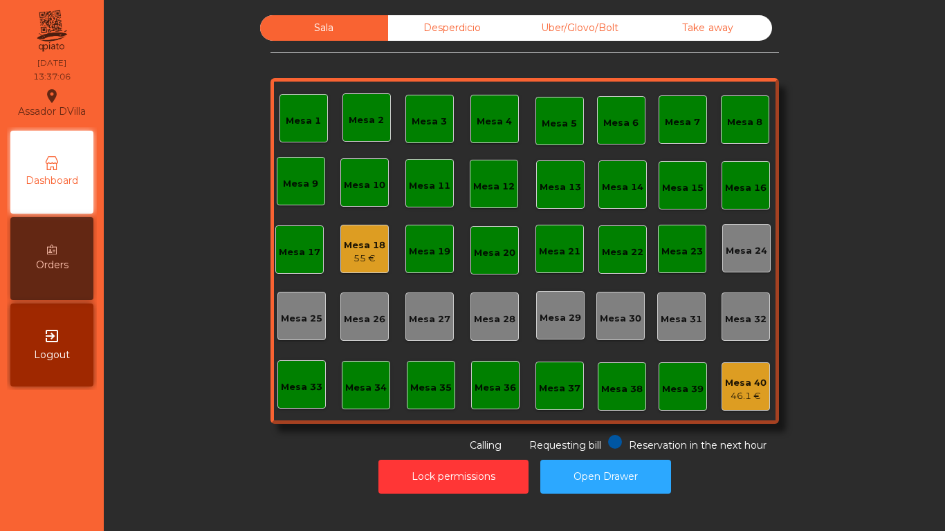
click at [722, 390] on div "Mesa 40 46.1 €" at bounding box center [746, 387] width 48 height 48
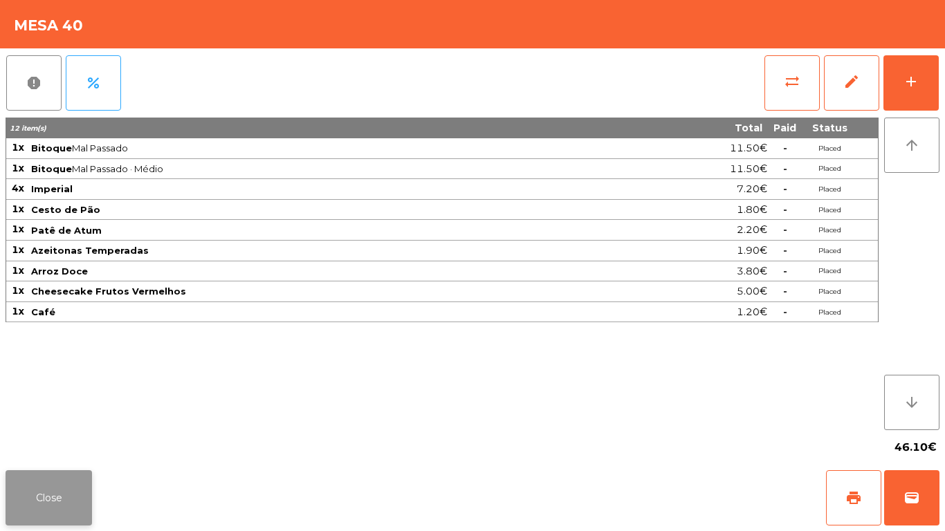
click at [71, 443] on button "Close" at bounding box center [49, 498] width 87 height 55
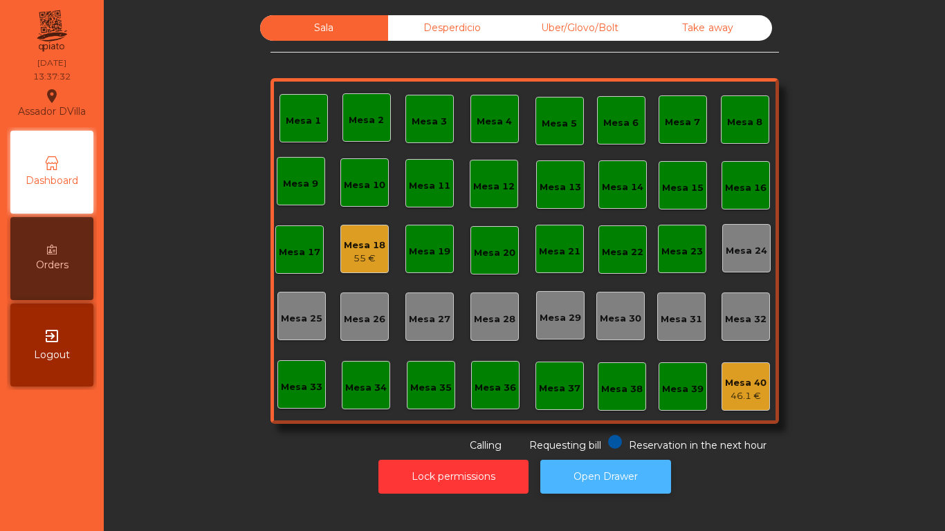
click at [579, 443] on button "Open Drawer" at bounding box center [605, 477] width 131 height 34
click at [0, 13] on nav "Assador DVilla location_on [DATE] 13:53:31 Dashboard Orders exit_to_app Logout" at bounding box center [52, 265] width 104 height 531
click at [312, 367] on div "Mesa 33" at bounding box center [302, 385] width 48 height 48
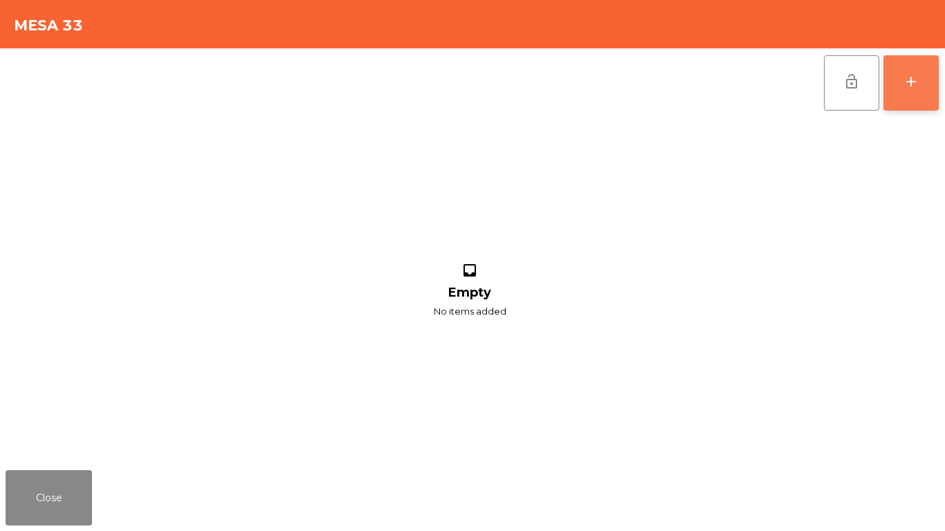
click at [907, 87] on div "add" at bounding box center [911, 81] width 17 height 17
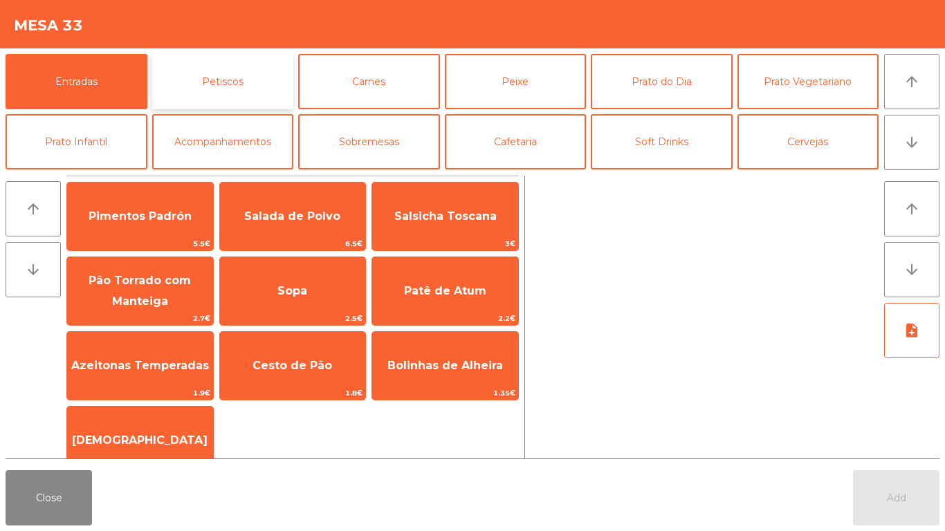
click at [263, 82] on button "Petiscos" at bounding box center [223, 81] width 142 height 55
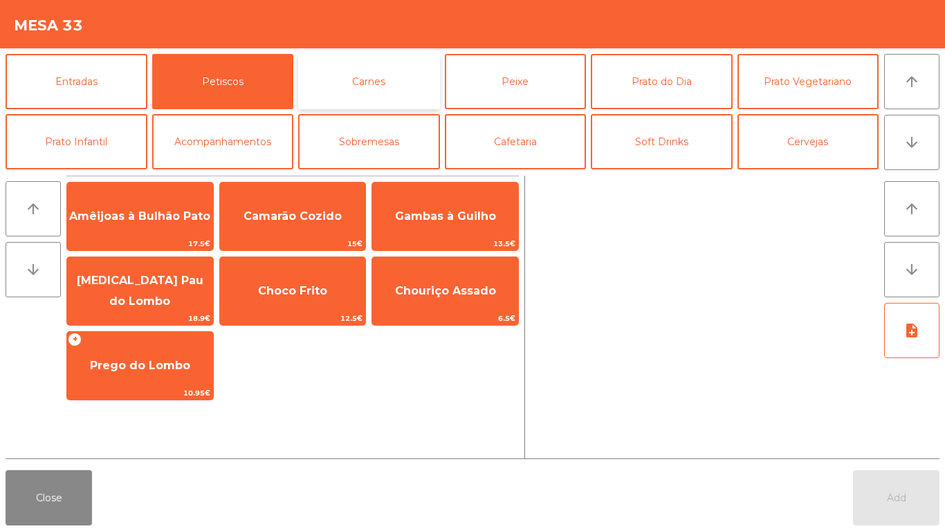
click at [370, 87] on button "Carnes" at bounding box center [369, 81] width 142 height 55
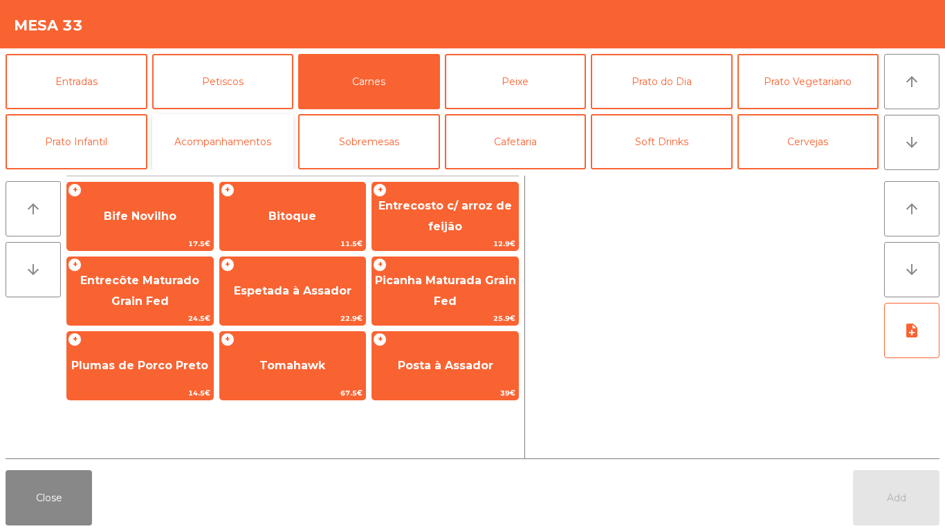
click at [254, 147] on button "Acompanhamentos" at bounding box center [223, 141] width 142 height 55
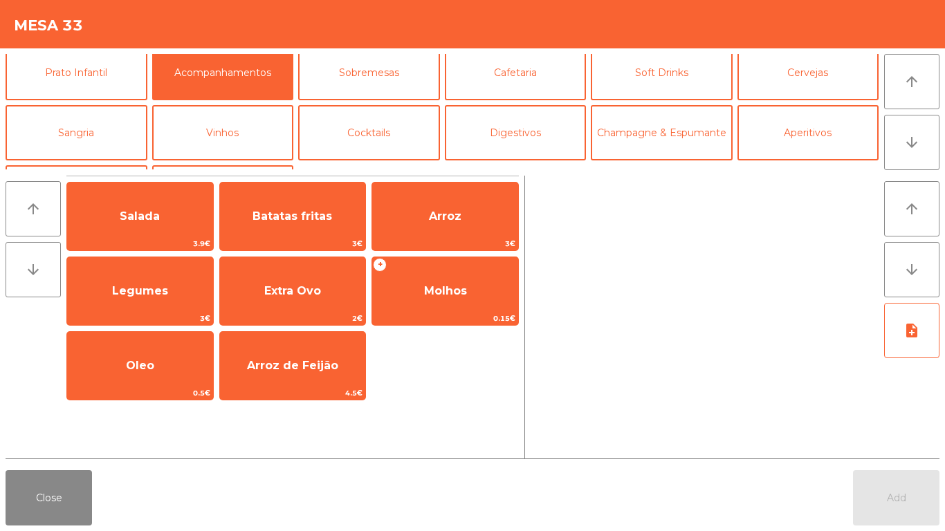
scroll to position [120, 0]
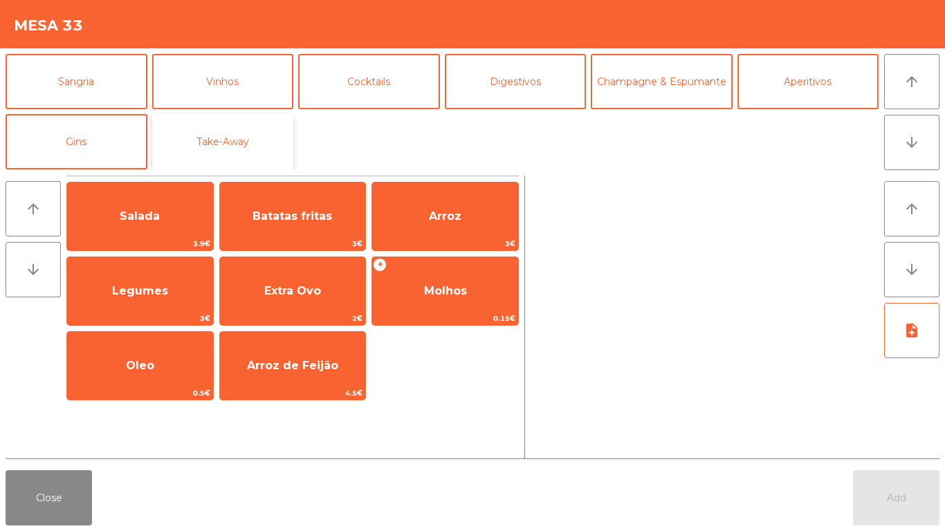
click at [200, 143] on button "Take-Away" at bounding box center [223, 141] width 142 height 55
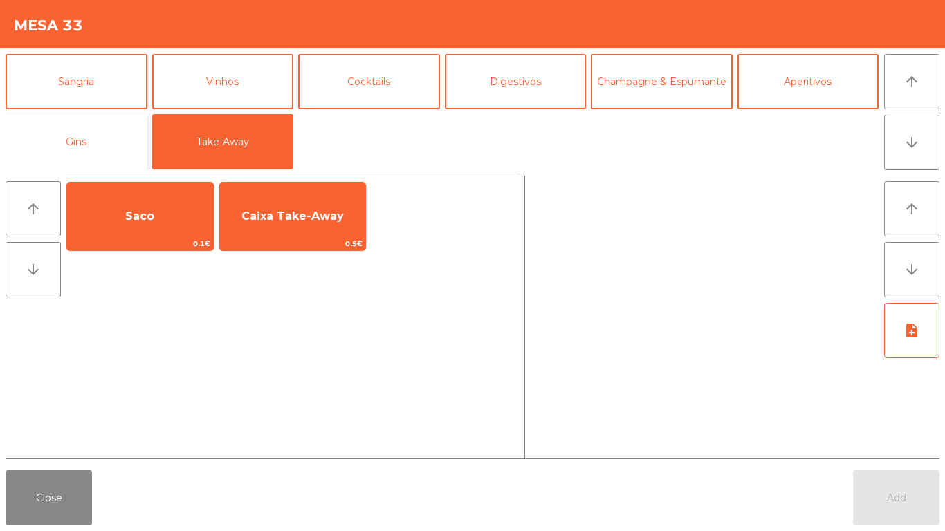
click at [113, 161] on button "Gins" at bounding box center [77, 141] width 142 height 55
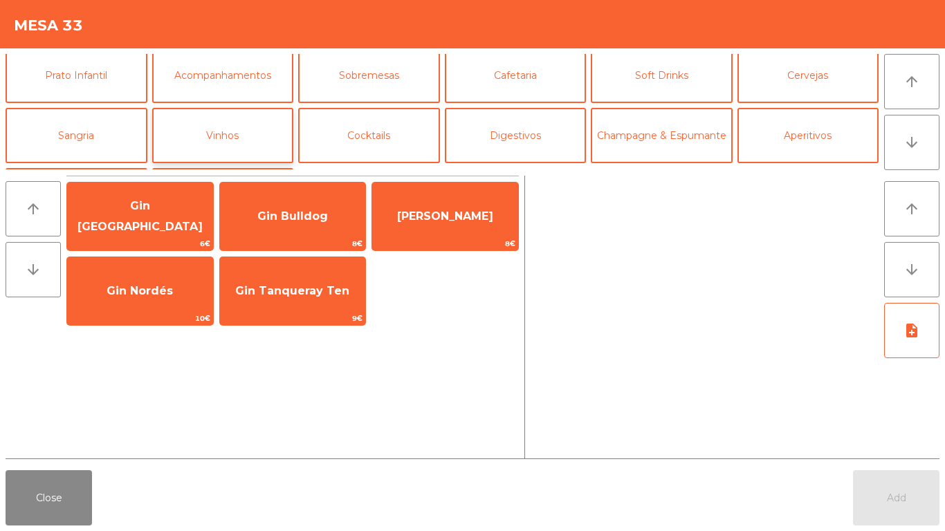
scroll to position [51, 0]
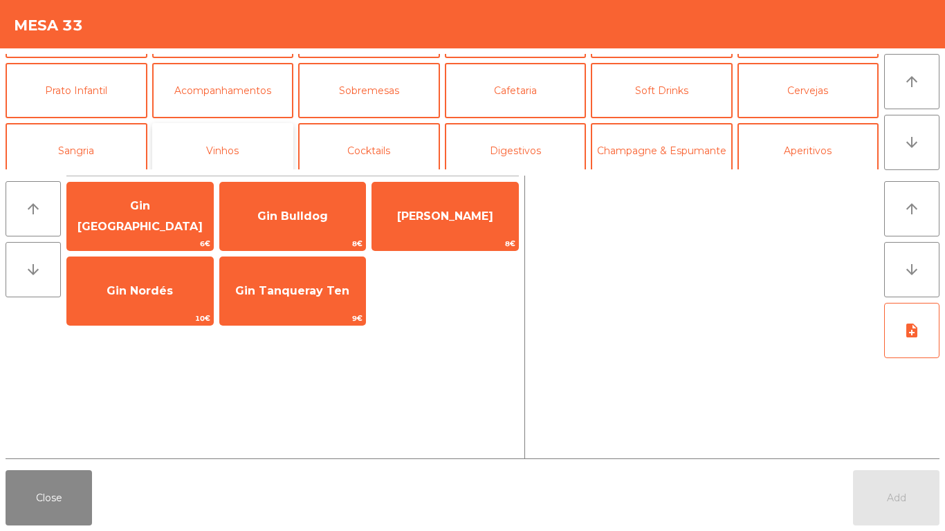
click at [255, 150] on button "Vinhos" at bounding box center [223, 150] width 142 height 55
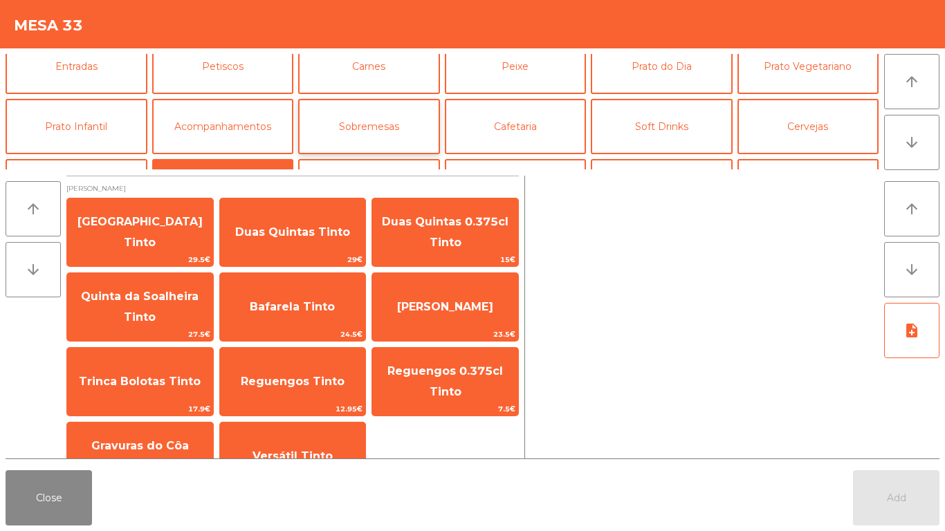
scroll to position [0, 0]
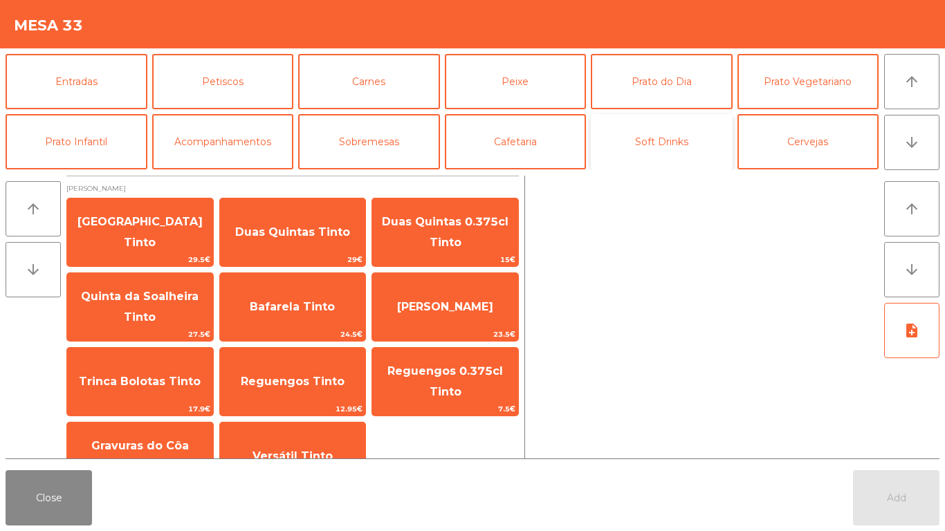
click at [648, 137] on button "Soft Drinks" at bounding box center [662, 141] width 142 height 55
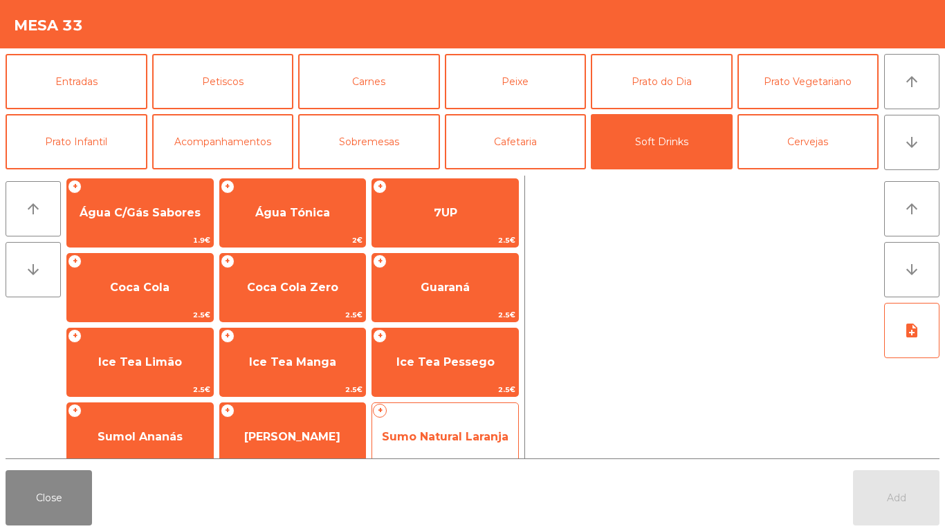
scroll to position [172, 0]
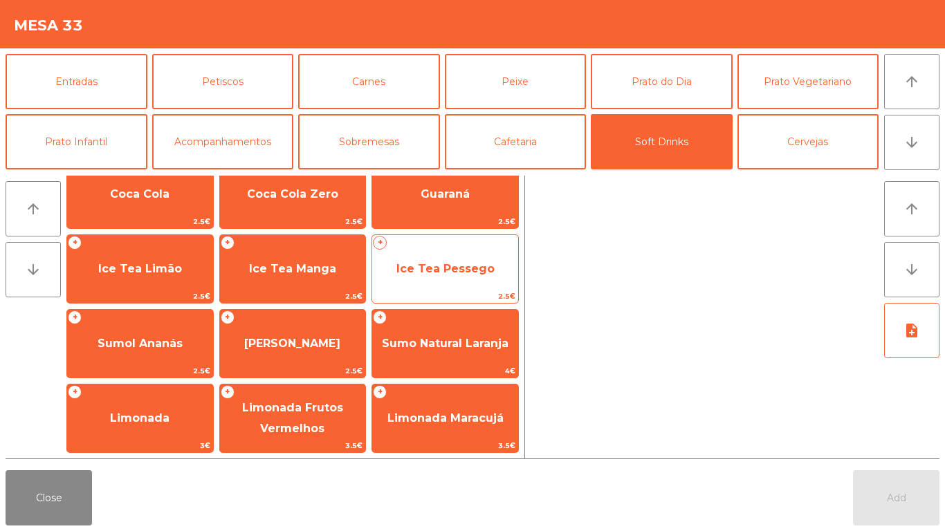
click at [442, 251] on span "Ice Tea Pessego" at bounding box center [445, 269] width 146 height 37
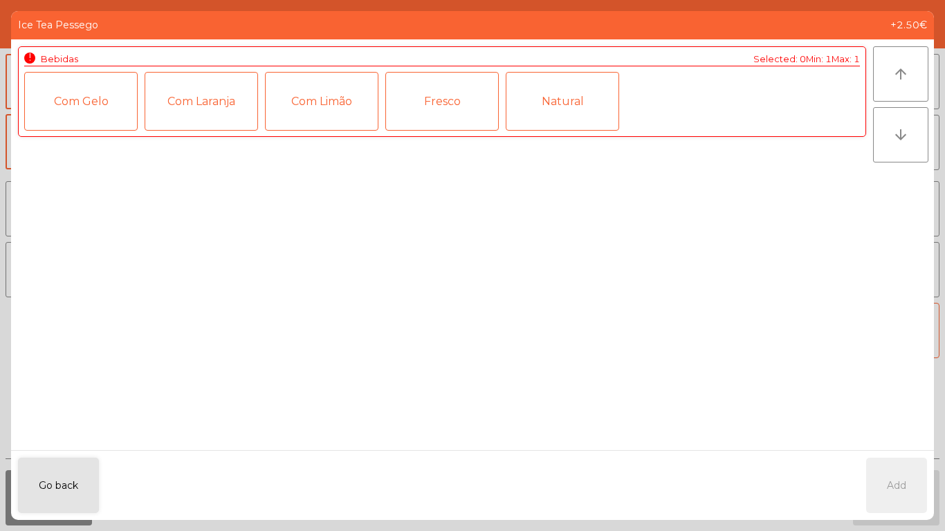
drag, startPoint x: 78, startPoint y: 457, endPoint x: 84, endPoint y: 463, distance: 7.8
click at [79, 443] on div "Go back Add" at bounding box center [472, 486] width 923 height 70
click at [87, 443] on button "Go back" at bounding box center [58, 485] width 81 height 55
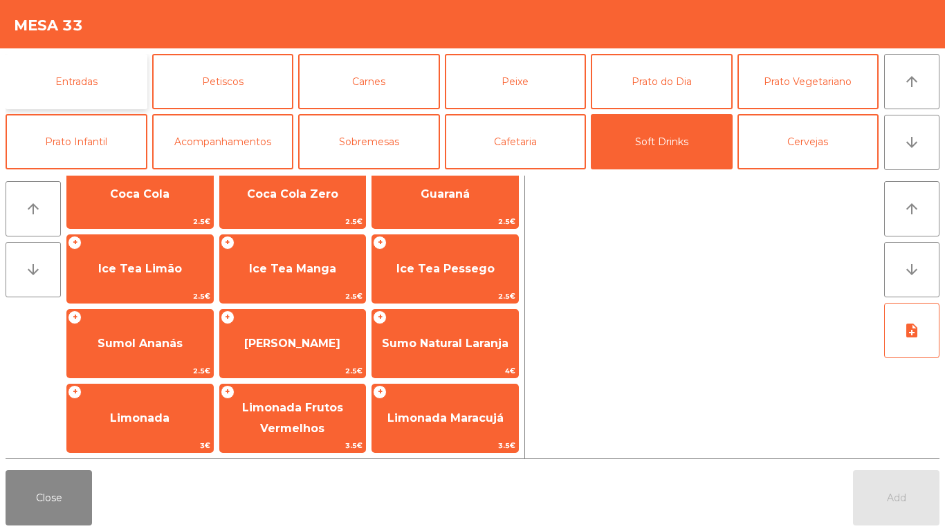
click at [114, 81] on button "Entradas" at bounding box center [77, 81] width 142 height 55
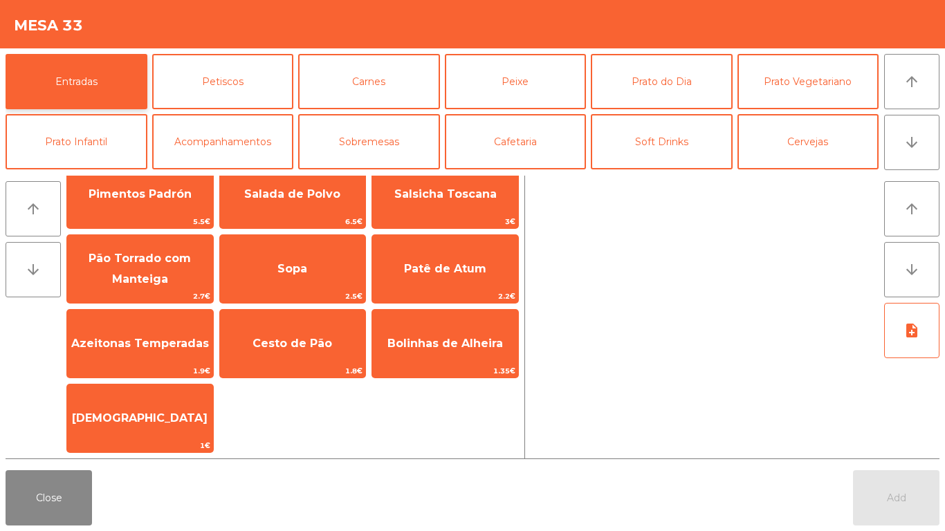
scroll to position [22, 0]
click at [181, 83] on button "Petiscos" at bounding box center [223, 81] width 142 height 55
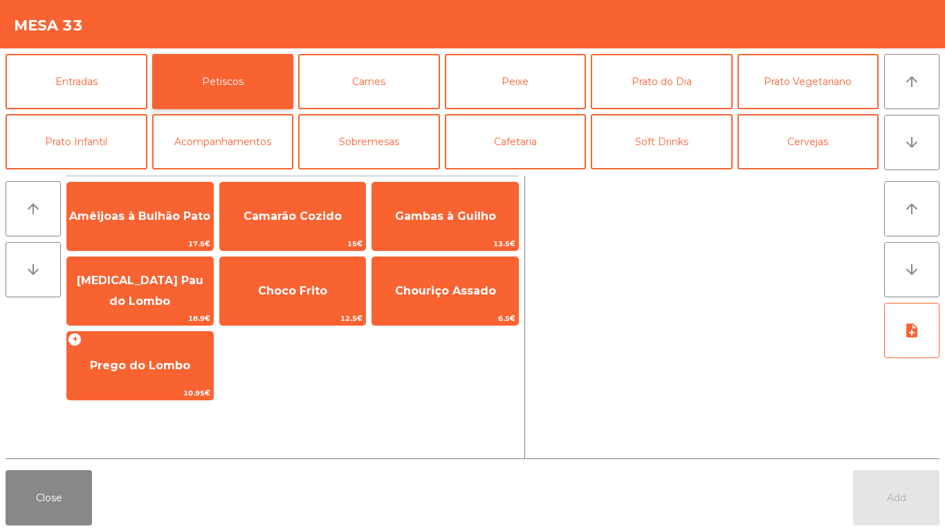
scroll to position [0, 0]
click at [318, 96] on button "Carnes" at bounding box center [369, 81] width 142 height 55
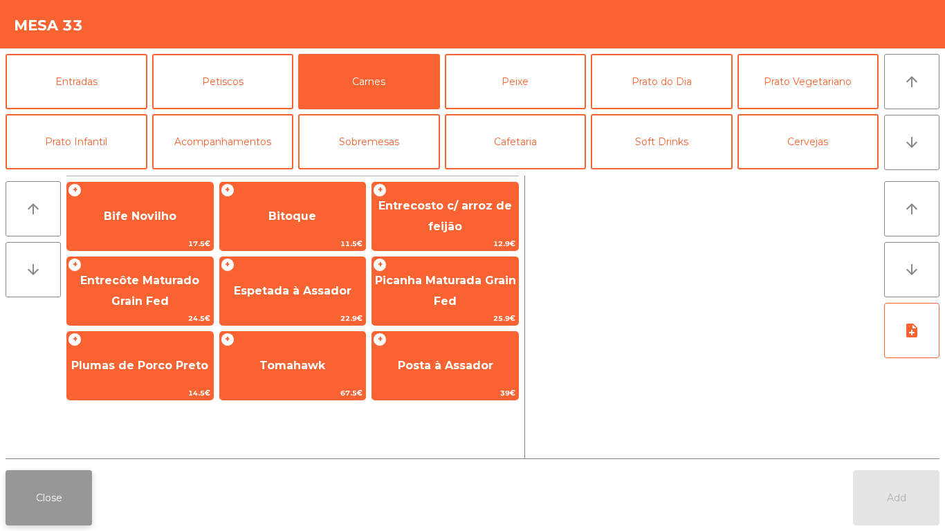
click at [71, 443] on button "Close" at bounding box center [49, 498] width 87 height 55
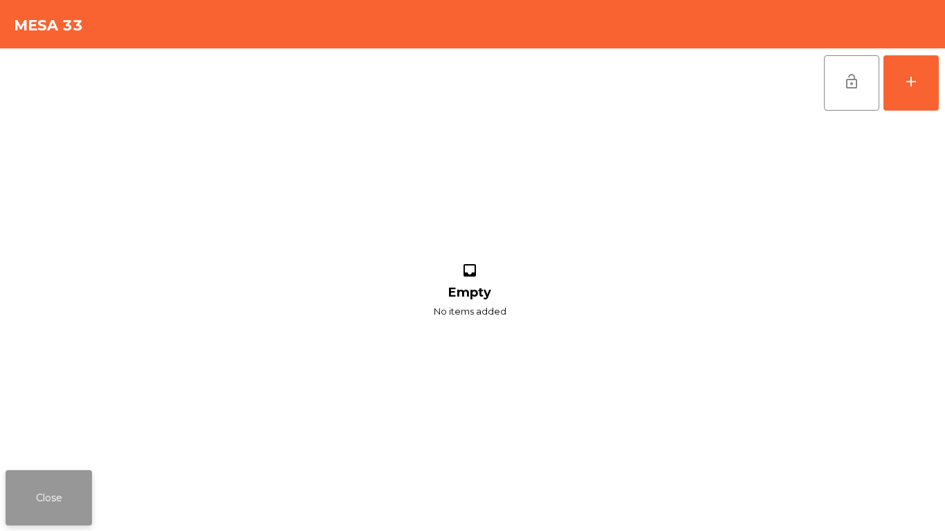
click at [41, 443] on button "Close" at bounding box center [49, 498] width 87 height 55
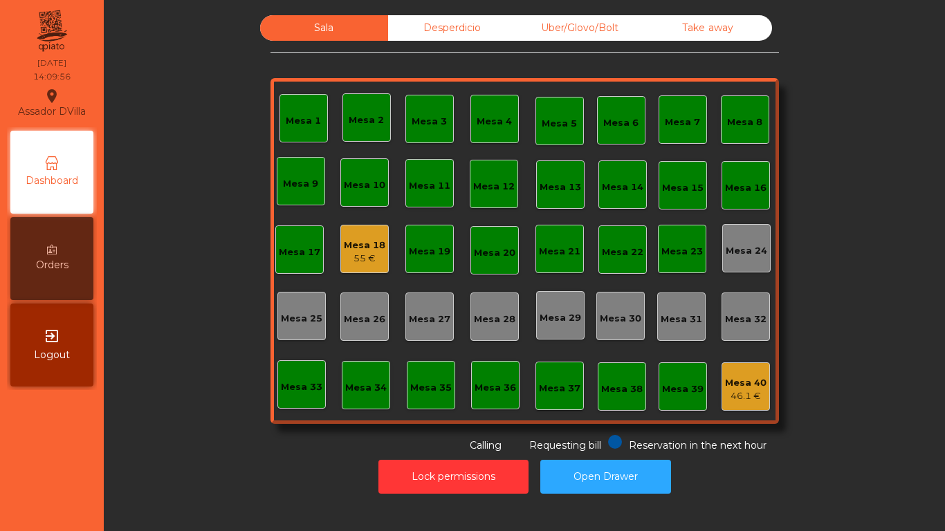
click at [349, 253] on div "55 €" at bounding box center [365, 259] width 42 height 14
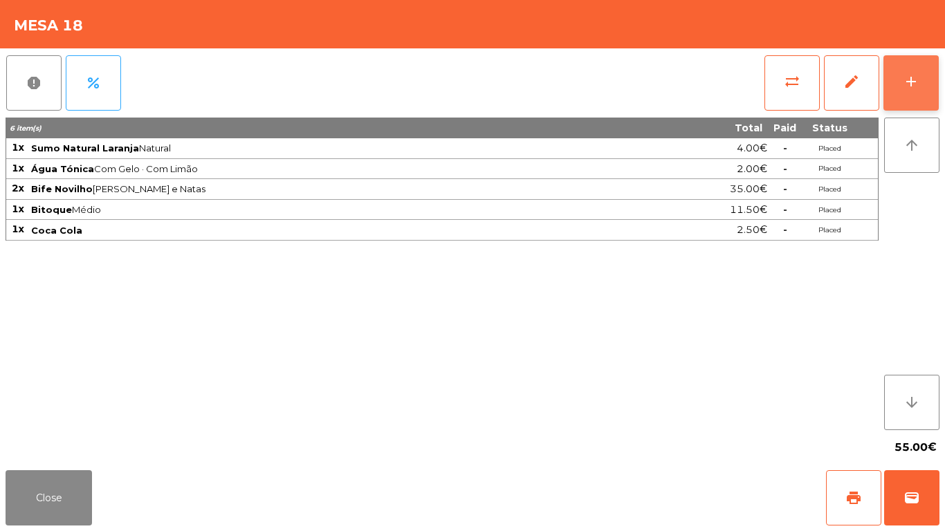
click at [923, 66] on button "add" at bounding box center [911, 82] width 55 height 55
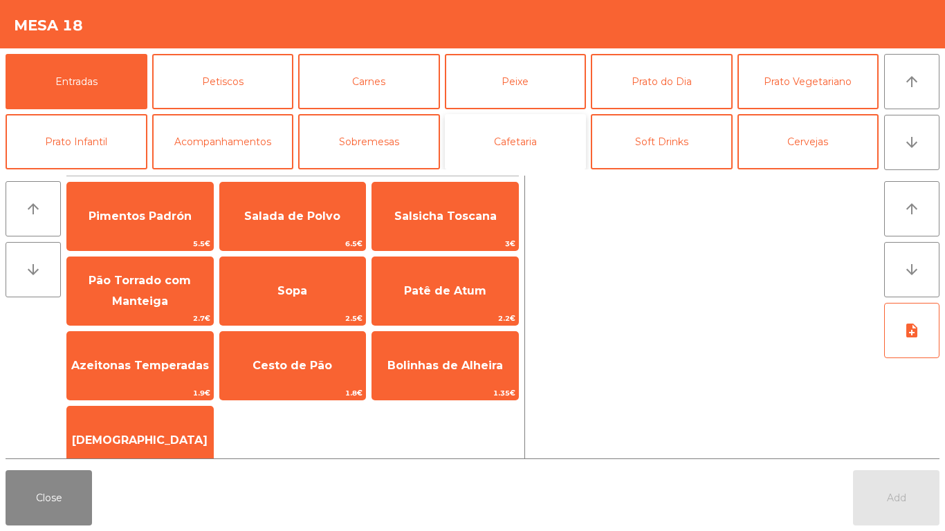
click at [500, 147] on button "Cafetaria" at bounding box center [516, 141] width 142 height 55
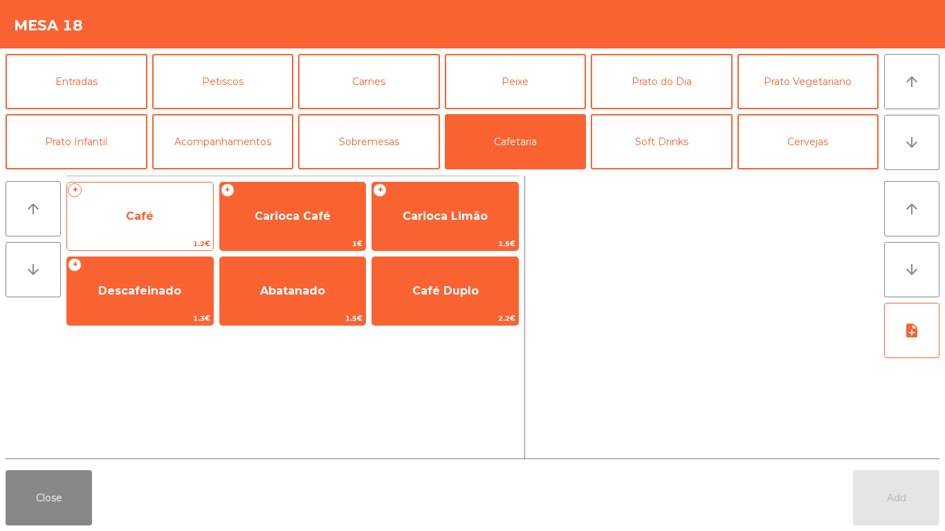
click at [140, 228] on span "Café" at bounding box center [140, 216] width 146 height 37
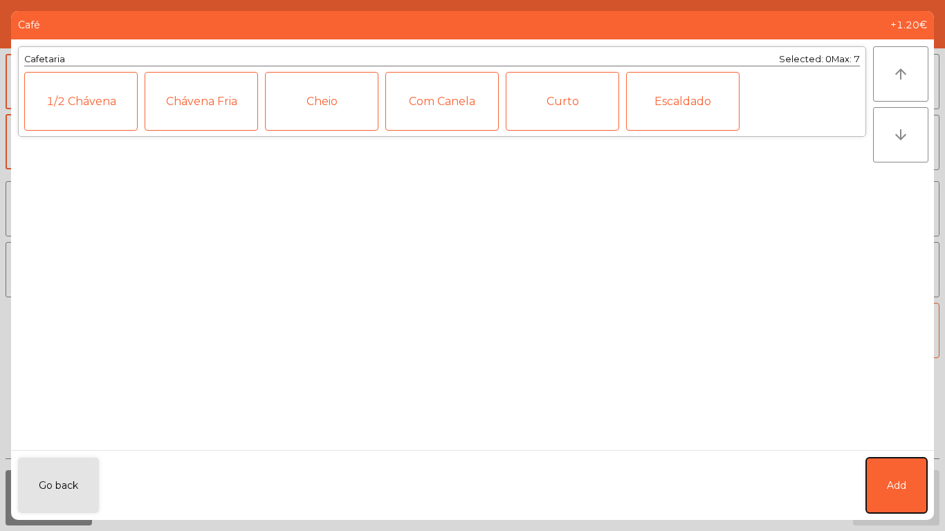
click at [923, 443] on button "Add" at bounding box center [896, 485] width 61 height 55
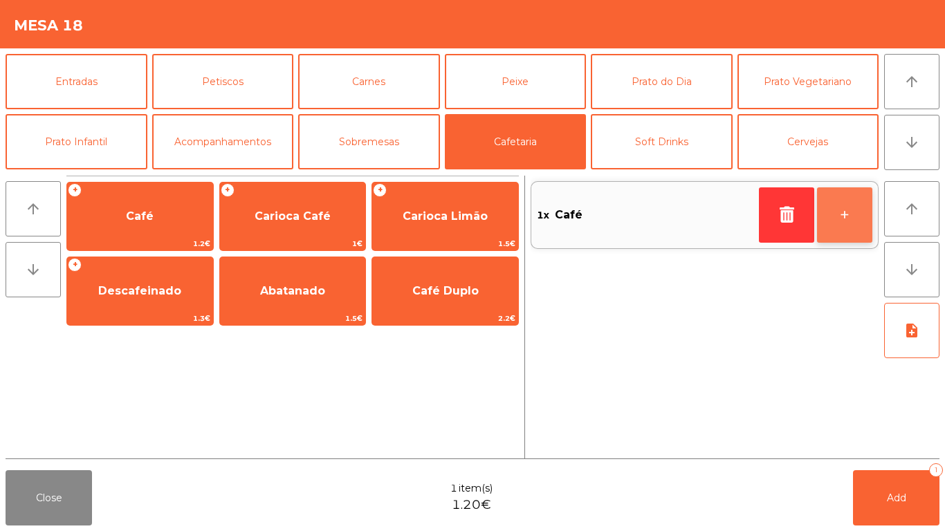
click at [859, 209] on button "+" at bounding box center [844, 215] width 55 height 55
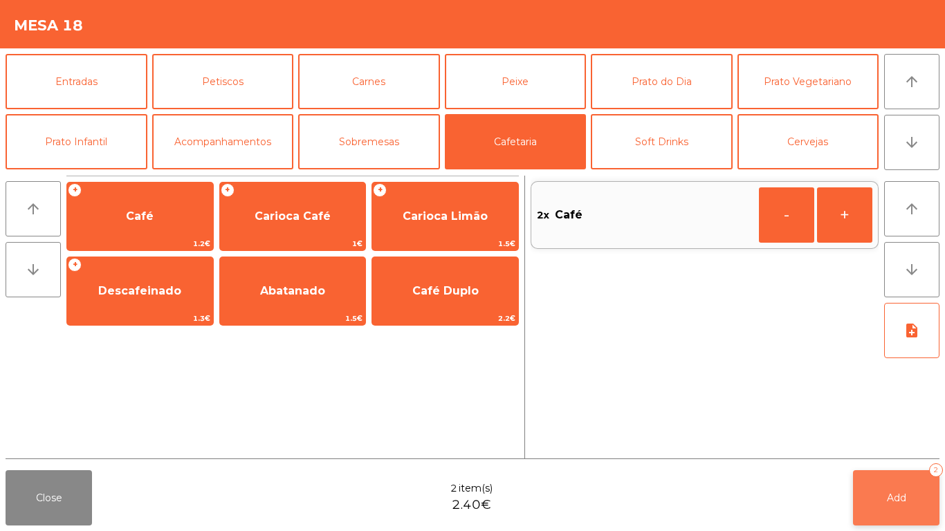
click at [915, 443] on button "Add 2" at bounding box center [896, 498] width 87 height 55
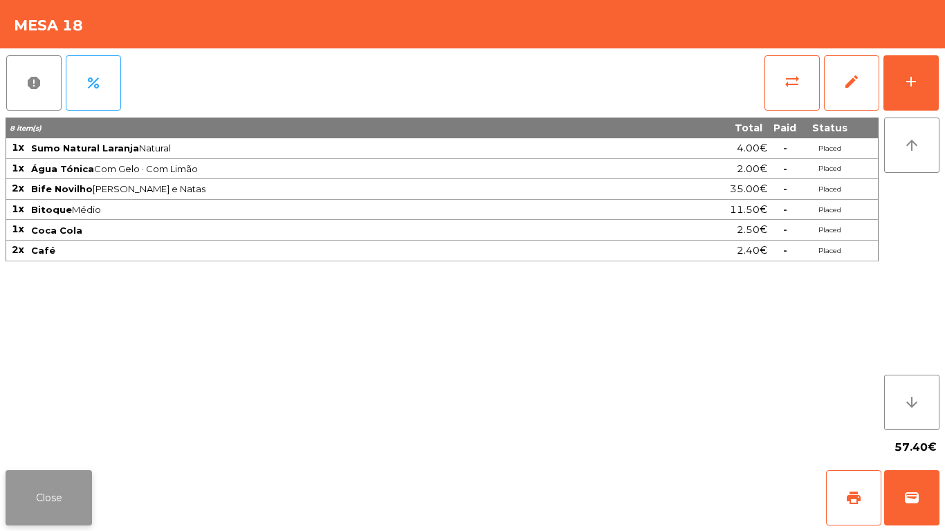
click at [45, 443] on button "Close" at bounding box center [49, 498] width 87 height 55
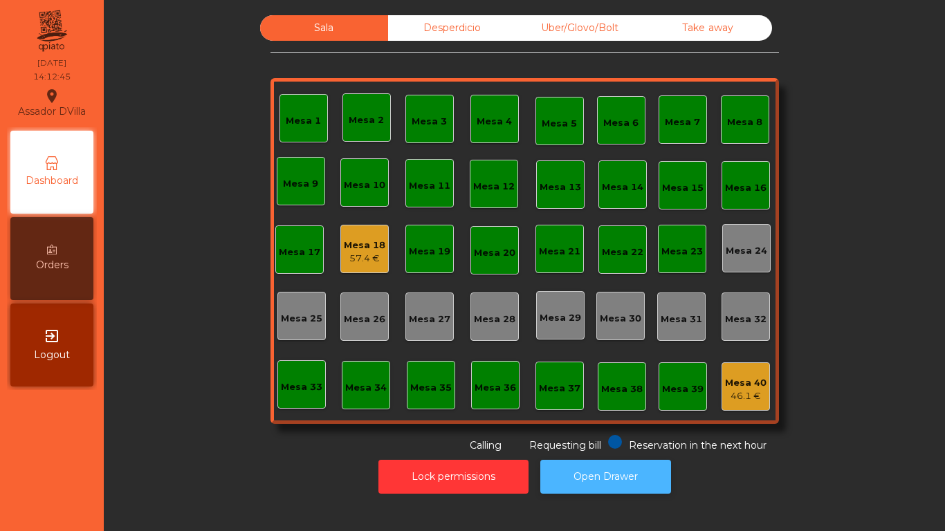
click at [618, 443] on button "Open Drawer" at bounding box center [605, 477] width 131 height 34
click at [556, 443] on button "Open Drawer" at bounding box center [605, 477] width 131 height 34
click at [595, 443] on button "Open Drawer" at bounding box center [605, 477] width 131 height 34
